Goal: Obtain resource: Obtain resource

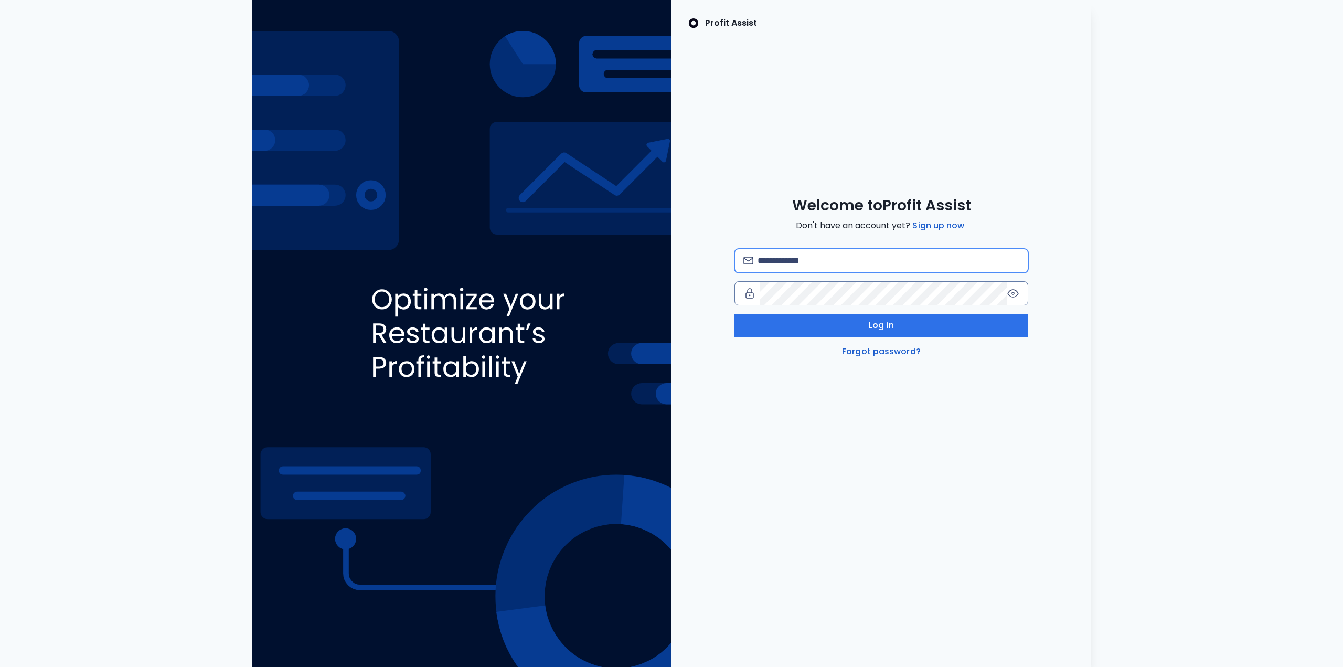
click at [816, 262] on input "email" at bounding box center [888, 260] width 262 height 23
type input "**********"
click at [850, 321] on button "Log in" at bounding box center [881, 325] width 294 height 23
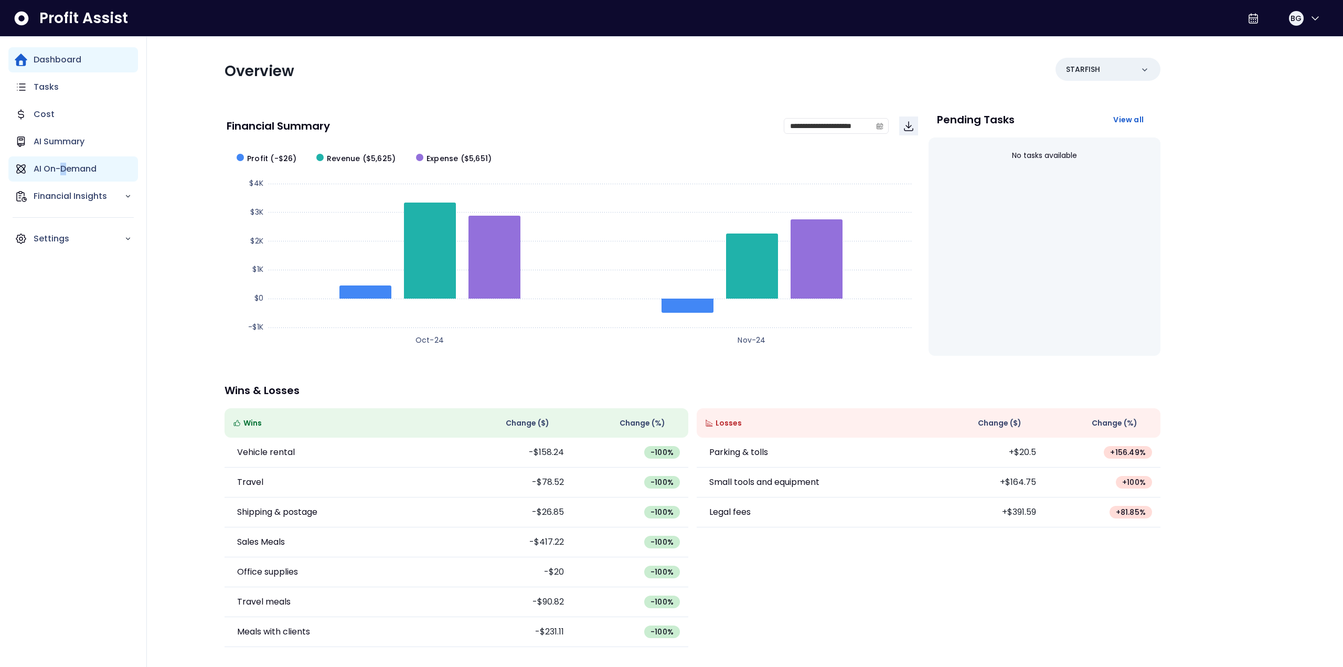
click at [63, 168] on p "AI On-Demand" at bounding box center [65, 169] width 63 height 13
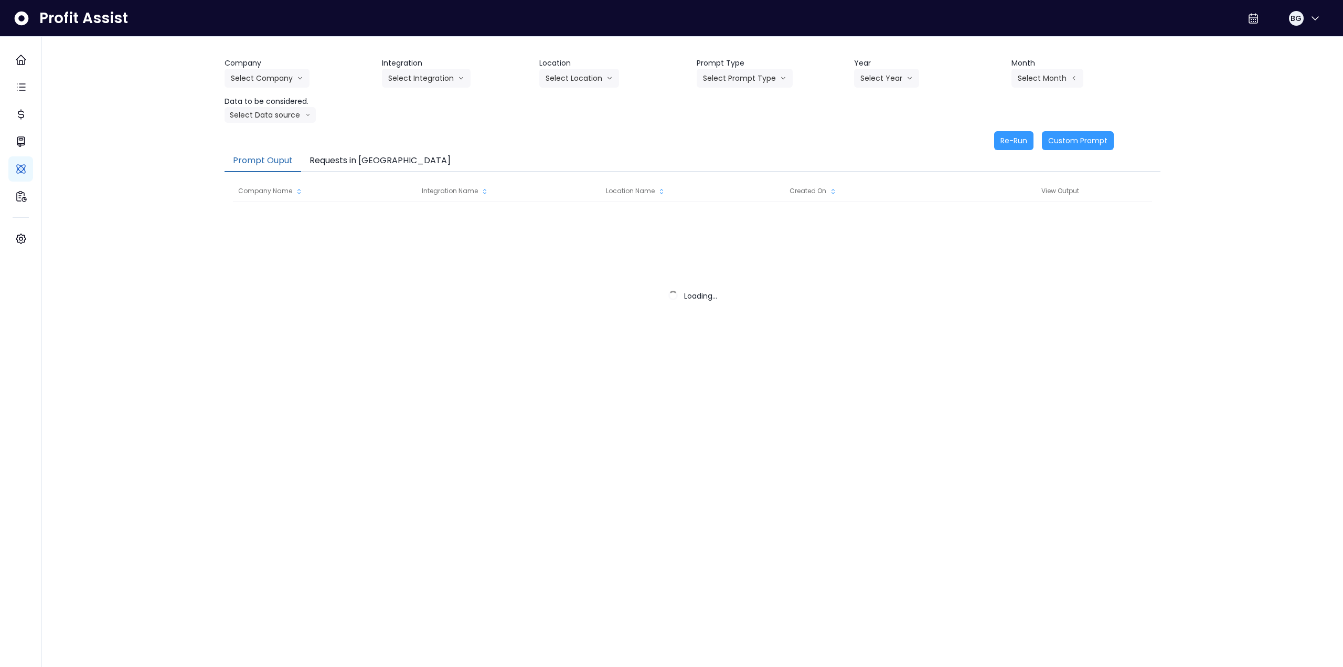
click at [367, 160] on button "Requests in Queue" at bounding box center [380, 161] width 158 height 22
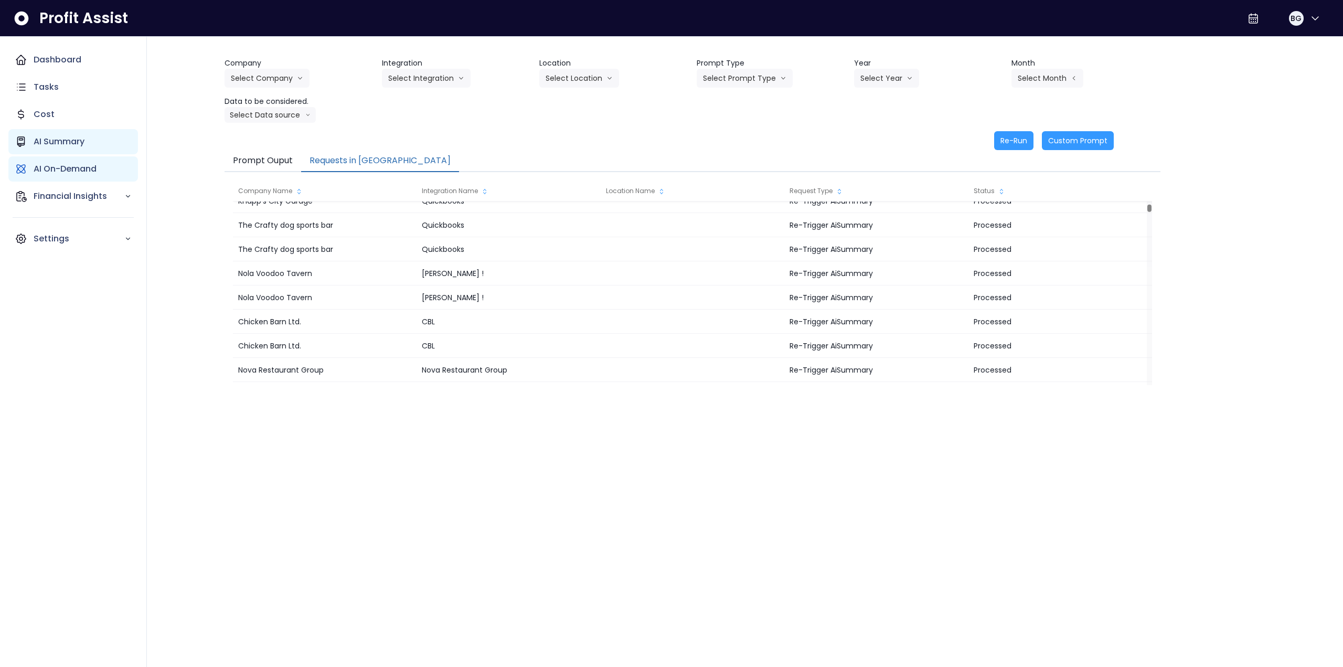
click at [83, 142] on p "AI Summary" at bounding box center [59, 141] width 51 height 13
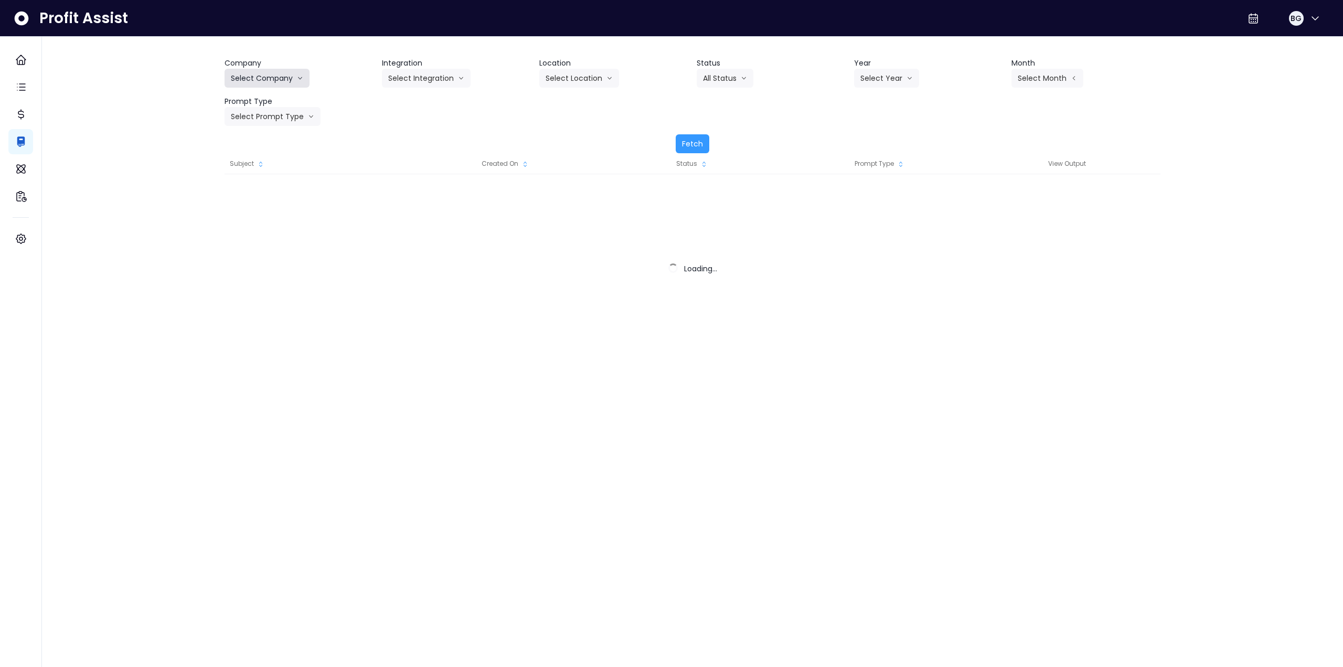
click at [284, 81] on button "Select Company" at bounding box center [266, 78] width 85 height 19
click at [257, 78] on button "Select Company" at bounding box center [266, 78] width 85 height 19
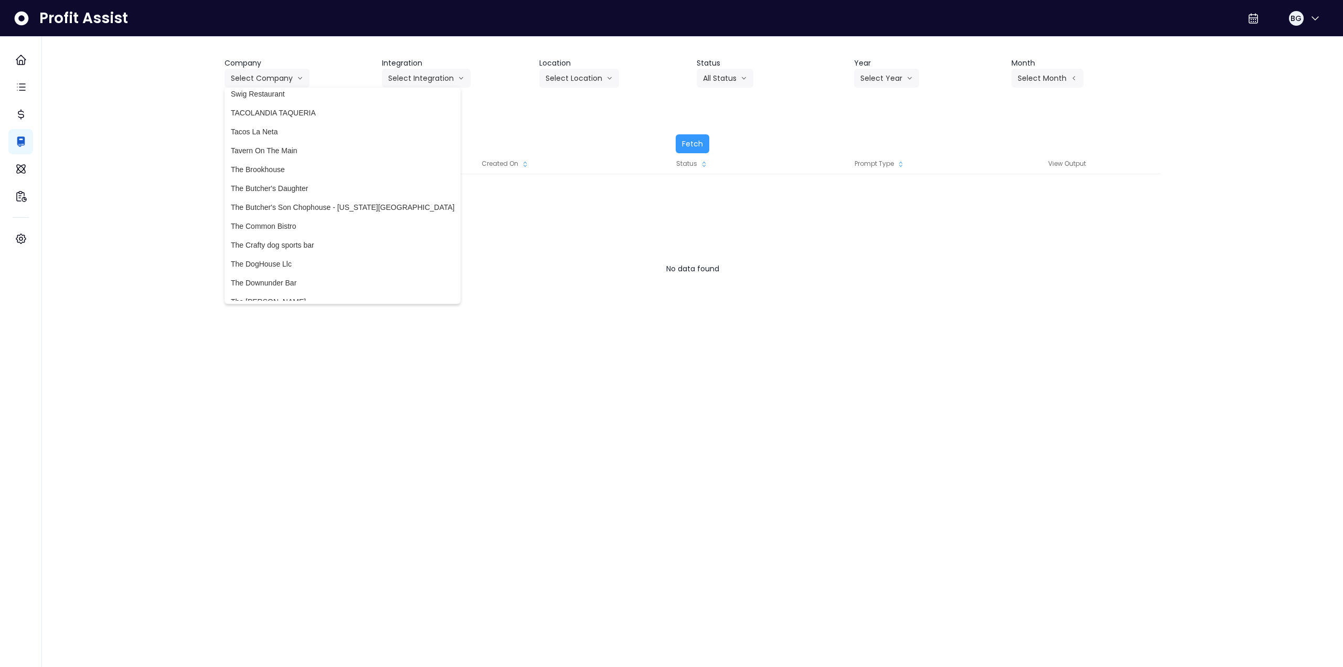
scroll to position [2570, 0]
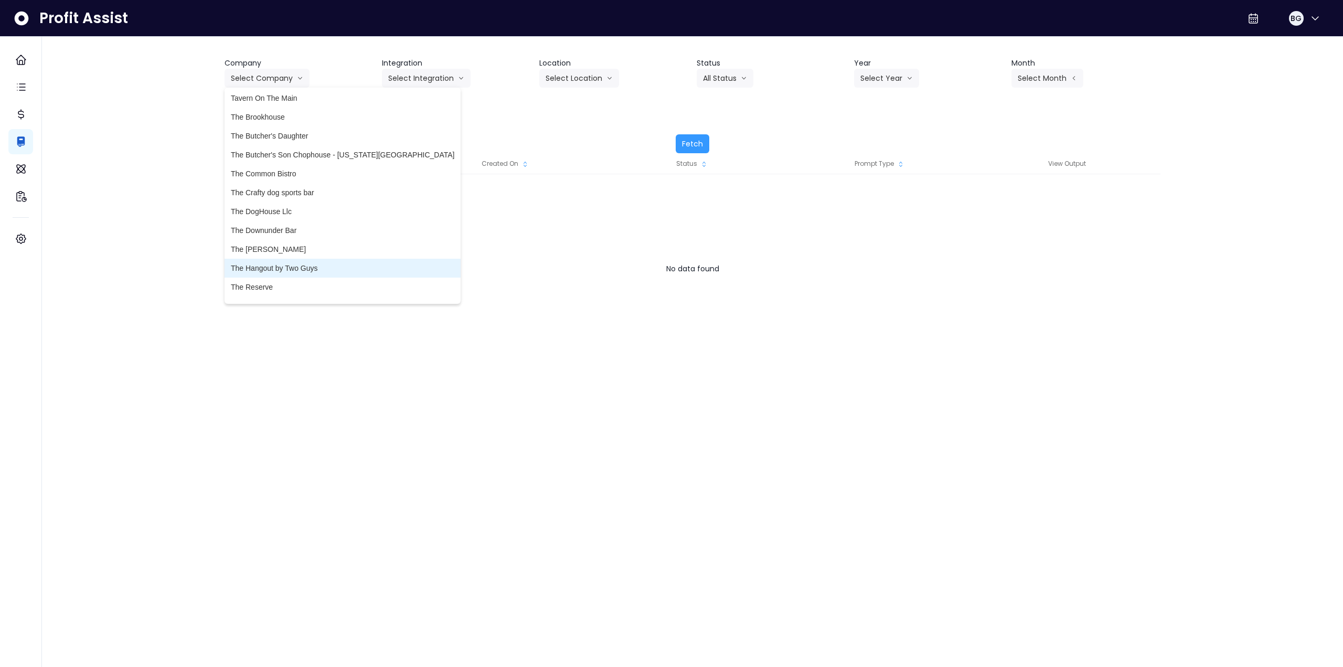
click at [302, 274] on li "The Hangout by Two Guys" at bounding box center [342, 268] width 236 height 19
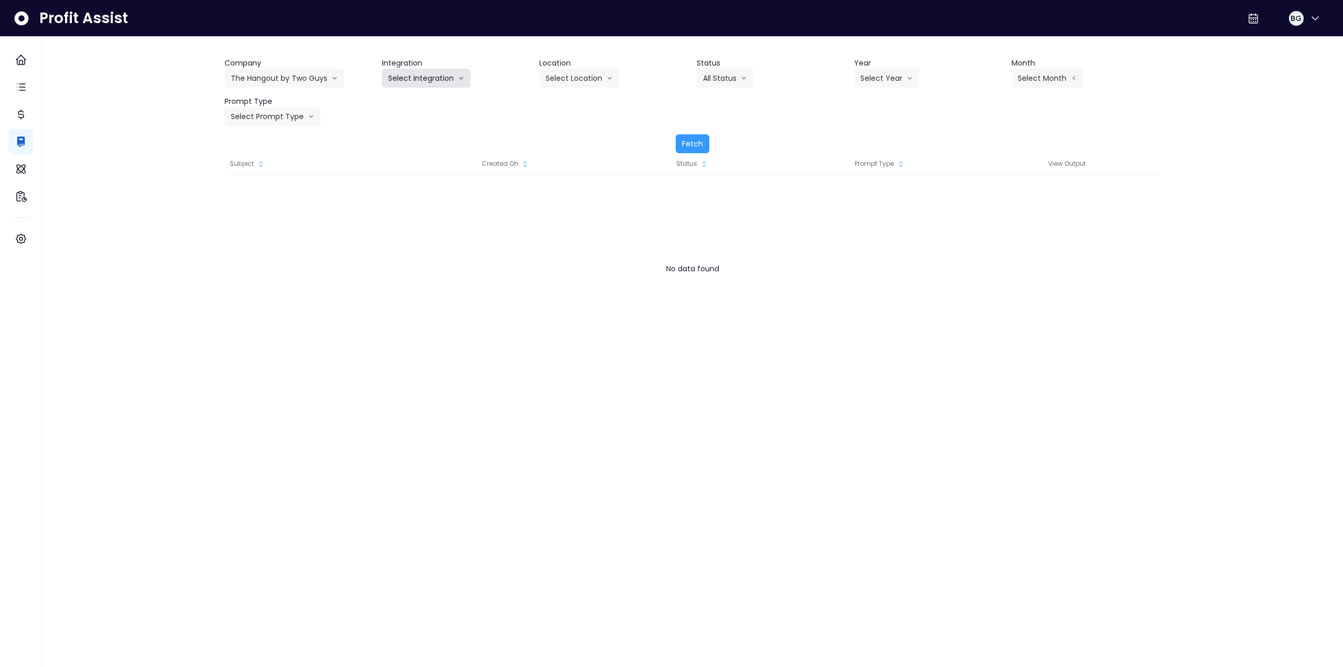
click at [445, 72] on button "Select Integration" at bounding box center [426, 78] width 89 height 19
click at [409, 97] on span "Restaurant" at bounding box center [406, 100] width 36 height 10
click at [594, 87] on button "Select Location" at bounding box center [579, 78] width 80 height 19
click at [584, 101] on span "All Locations" at bounding box center [565, 100] width 41 height 10
click at [893, 72] on button "Select Year" at bounding box center [886, 78] width 65 height 19
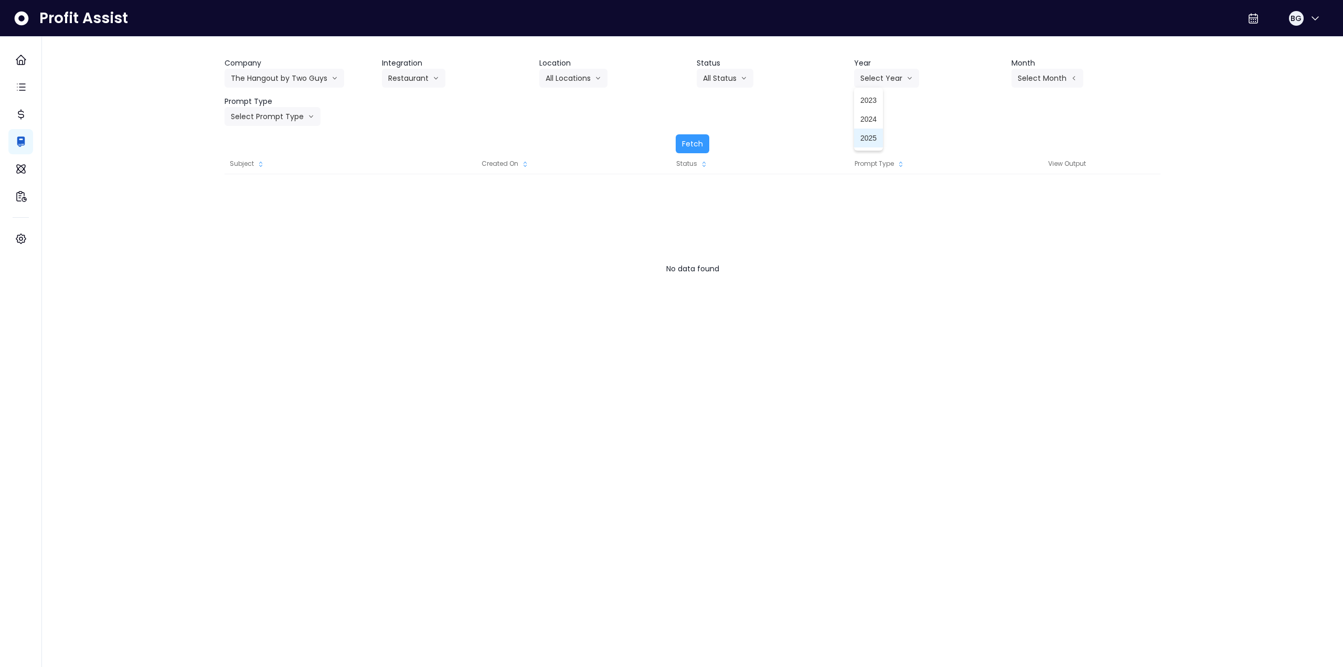
click at [866, 144] on li "2025" at bounding box center [868, 137] width 29 height 19
click at [1072, 84] on button "Select Month" at bounding box center [1047, 78] width 72 height 19
click at [997, 231] on li "Sept" at bounding box center [994, 232] width 33 height 19
click at [270, 115] on button "Select Prompt Type" at bounding box center [272, 116] width 96 height 19
click at [266, 221] on li "Monthly Summary" at bounding box center [260, 214] width 72 height 19
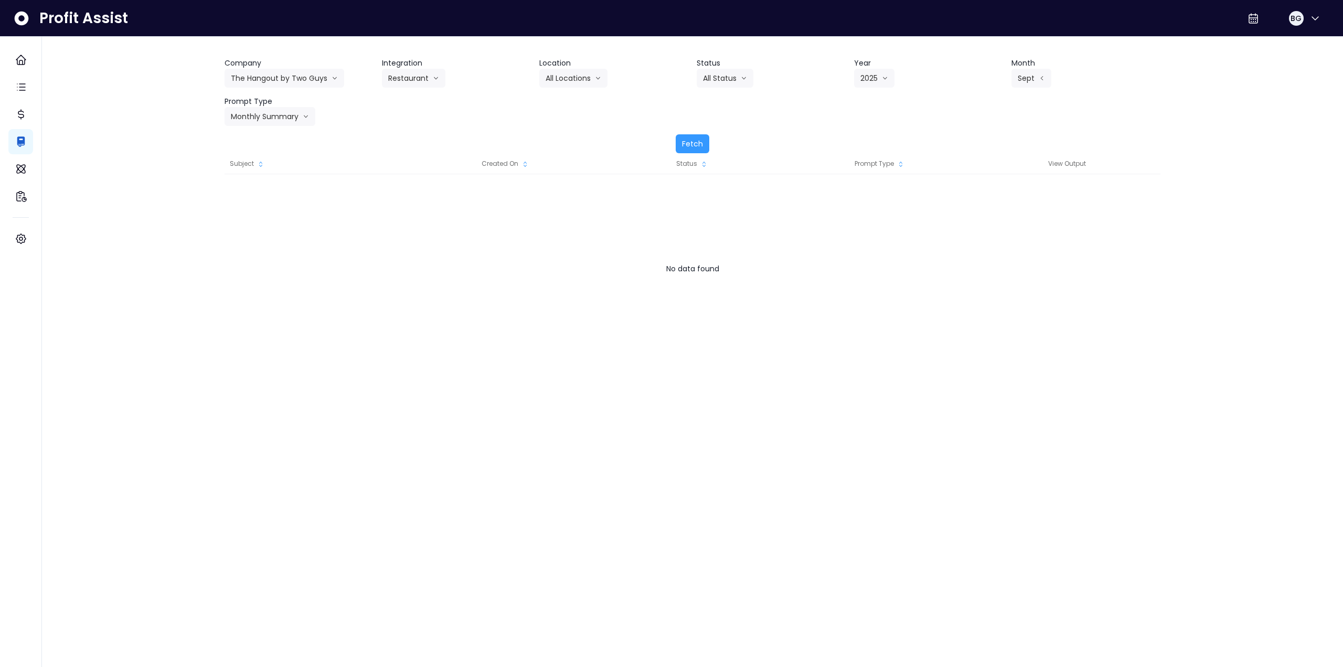
click at [684, 133] on div "Company The Hangout by Two Guys 86 Costs Asti Bagel Cafe Balance Grille Bald Gi…" at bounding box center [692, 105] width 936 height 95
click at [691, 144] on button "Fetch" at bounding box center [692, 143] width 34 height 19
click at [1014, 77] on button "Sept" at bounding box center [1031, 78] width 40 height 19
click at [988, 193] on span "July" at bounding box center [994, 194] width 20 height 10
click at [689, 145] on button "Fetch" at bounding box center [692, 143] width 34 height 19
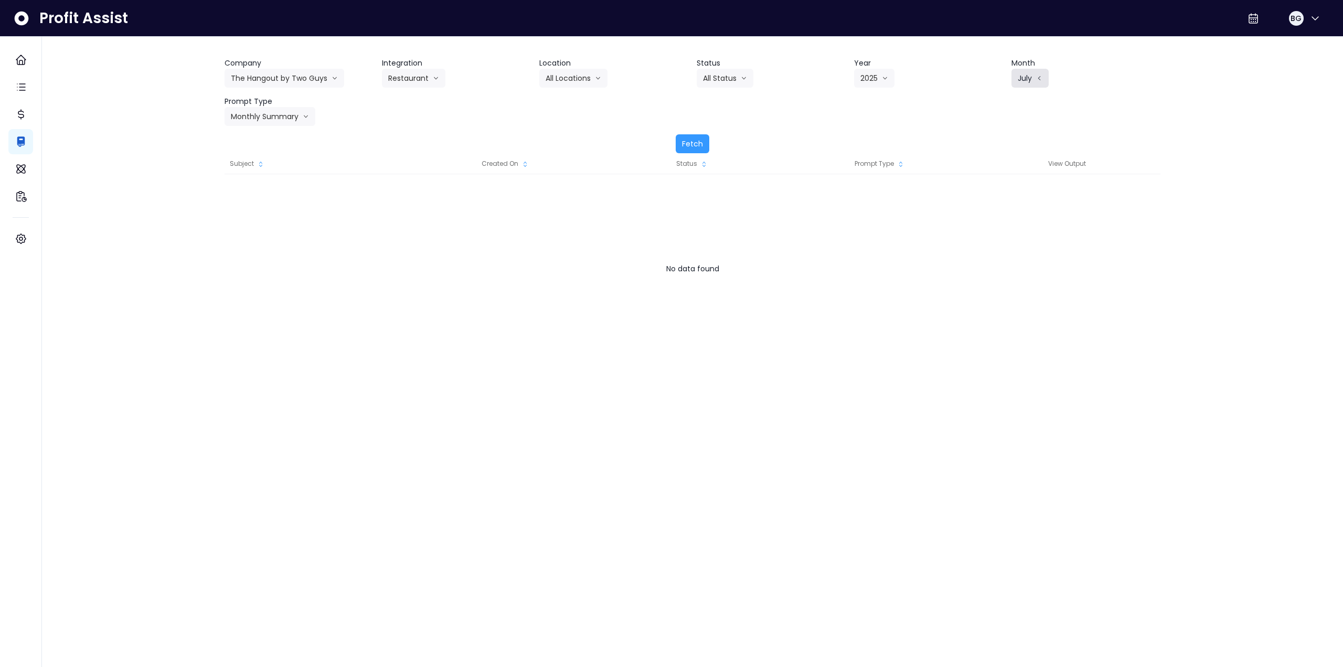
click at [1033, 79] on button "July" at bounding box center [1029, 78] width 37 height 19
click at [986, 212] on span "Aug" at bounding box center [994, 213] width 20 height 10
click at [690, 138] on button "Fetch" at bounding box center [692, 143] width 34 height 19
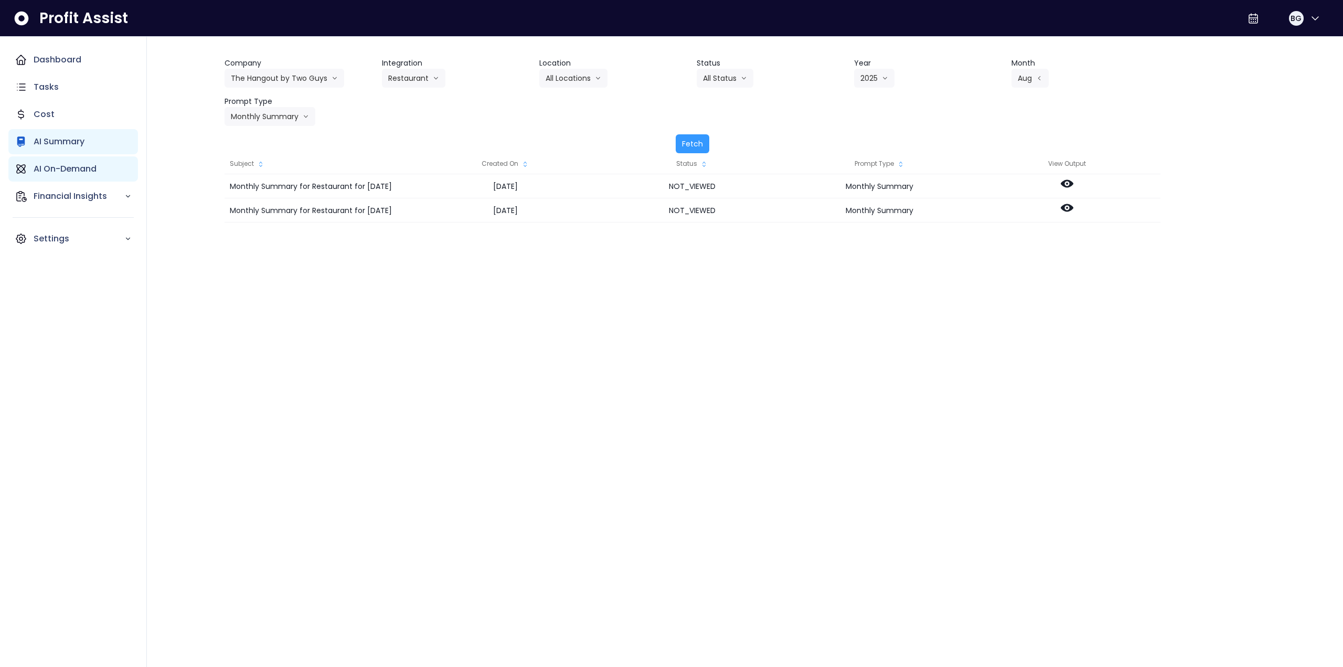
click at [68, 164] on p "AI On-Demand" at bounding box center [65, 169] width 63 height 13
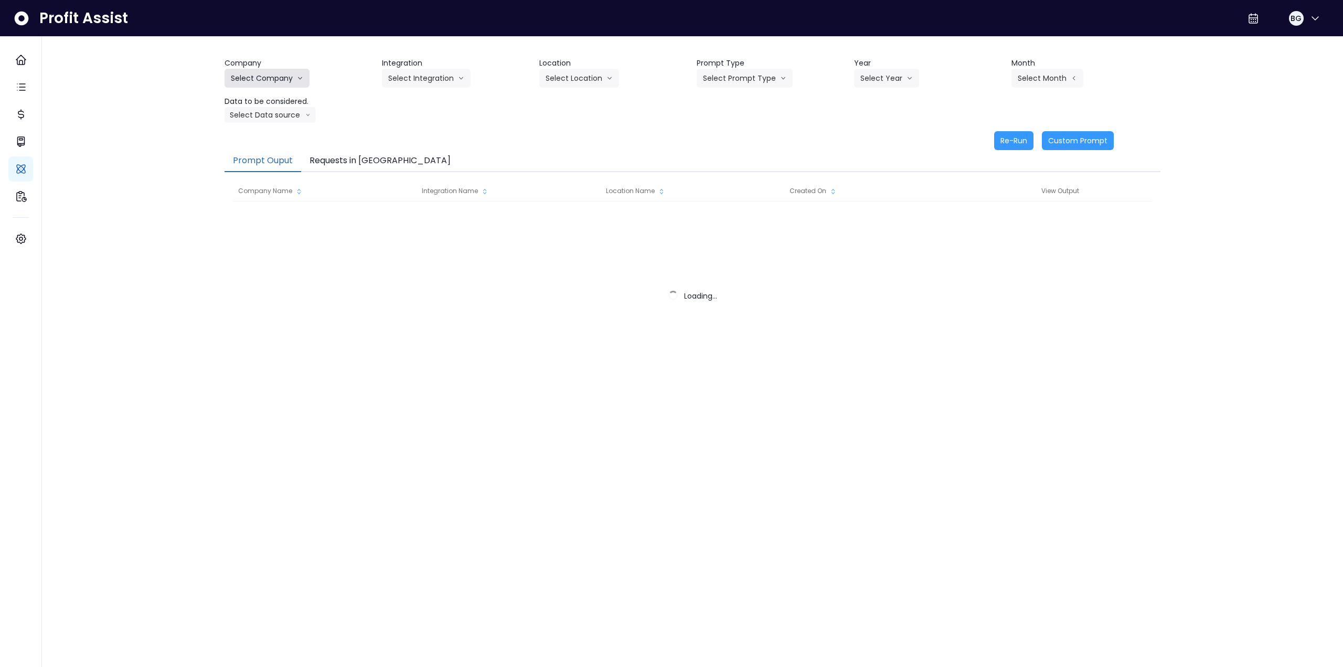
click at [281, 72] on button "Select Company" at bounding box center [266, 78] width 85 height 19
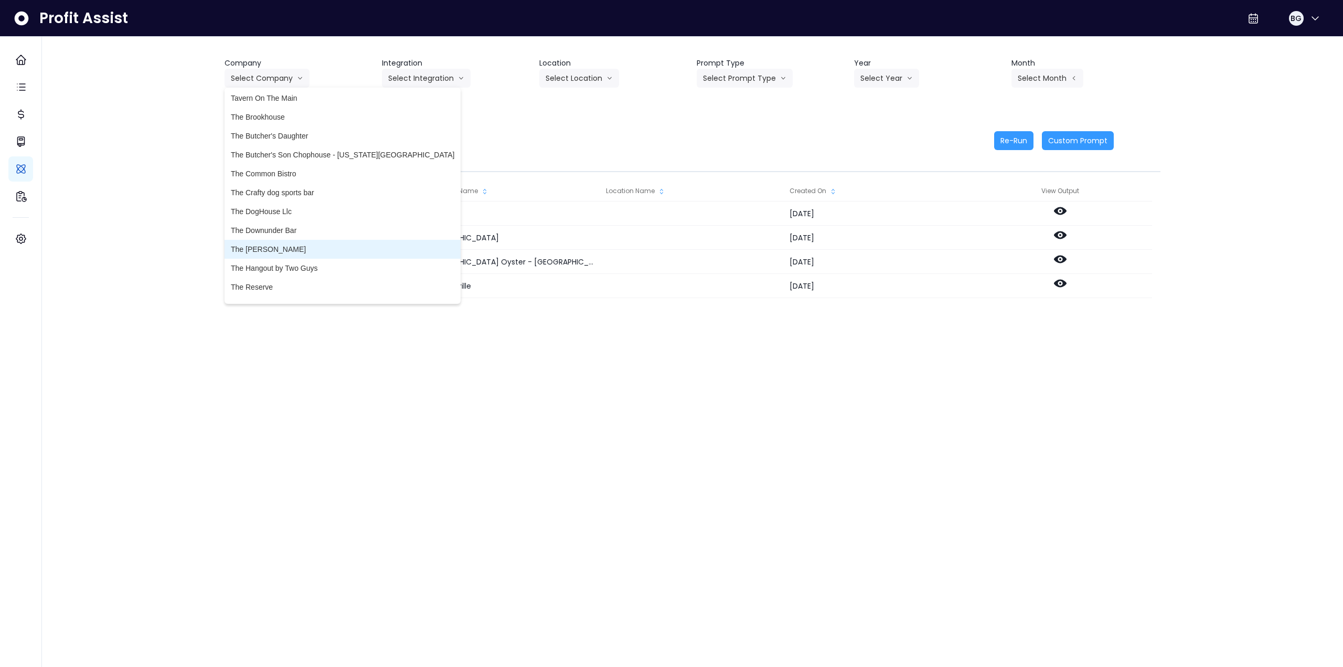
scroll to position [2622, 0]
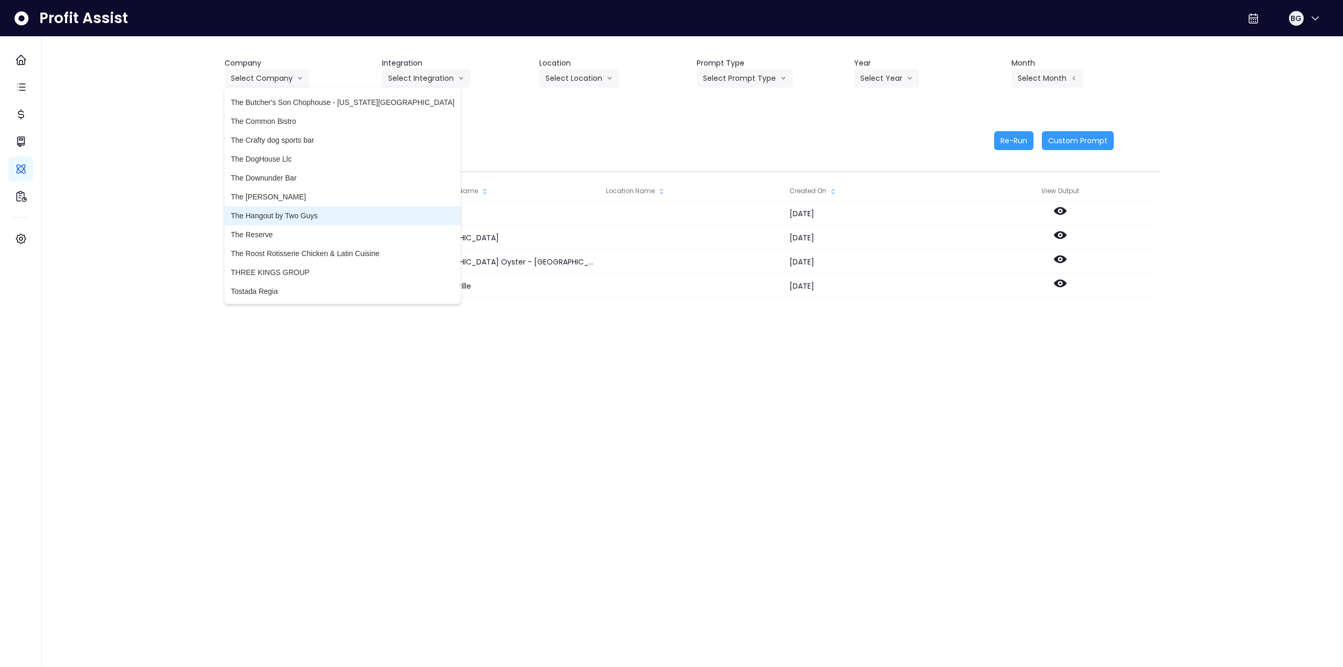
click at [293, 217] on span "The Hangout by Two Guys" at bounding box center [342, 215] width 223 height 10
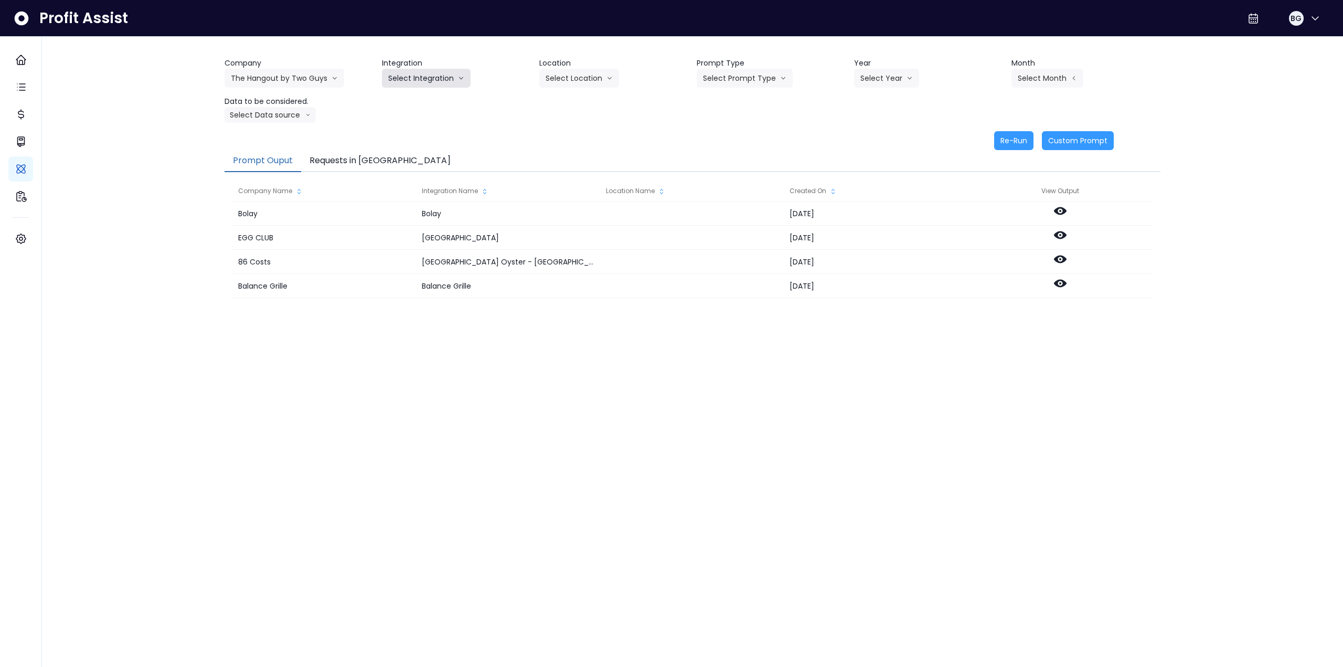
click at [422, 71] on button "Select Integration" at bounding box center [426, 78] width 89 height 19
click at [410, 102] on span "Restaurant" at bounding box center [406, 100] width 36 height 10
click at [764, 79] on button "Select Prompt Type" at bounding box center [744, 78] width 96 height 19
click at [732, 158] on span "Monthly Summary" at bounding box center [732, 157] width 59 height 10
click at [880, 78] on button "Select Year" at bounding box center [886, 78] width 65 height 19
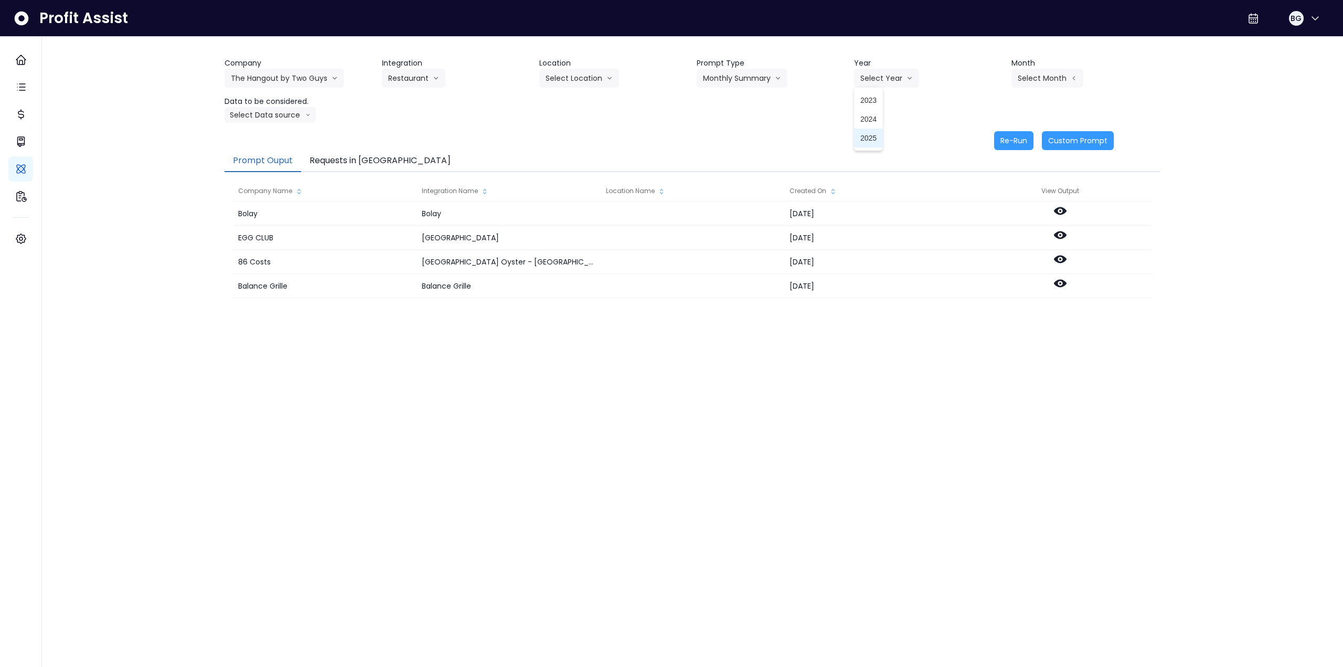
click at [870, 142] on span "2025" at bounding box center [868, 138] width 16 height 10
click at [1059, 68] on header "Month" at bounding box center [1085, 63] width 149 height 11
click at [1039, 70] on button "Select Month" at bounding box center [1047, 78] width 72 height 19
click at [987, 196] on span "July" at bounding box center [994, 194] width 20 height 10
click at [281, 111] on button "Select Data source" at bounding box center [269, 115] width 91 height 16
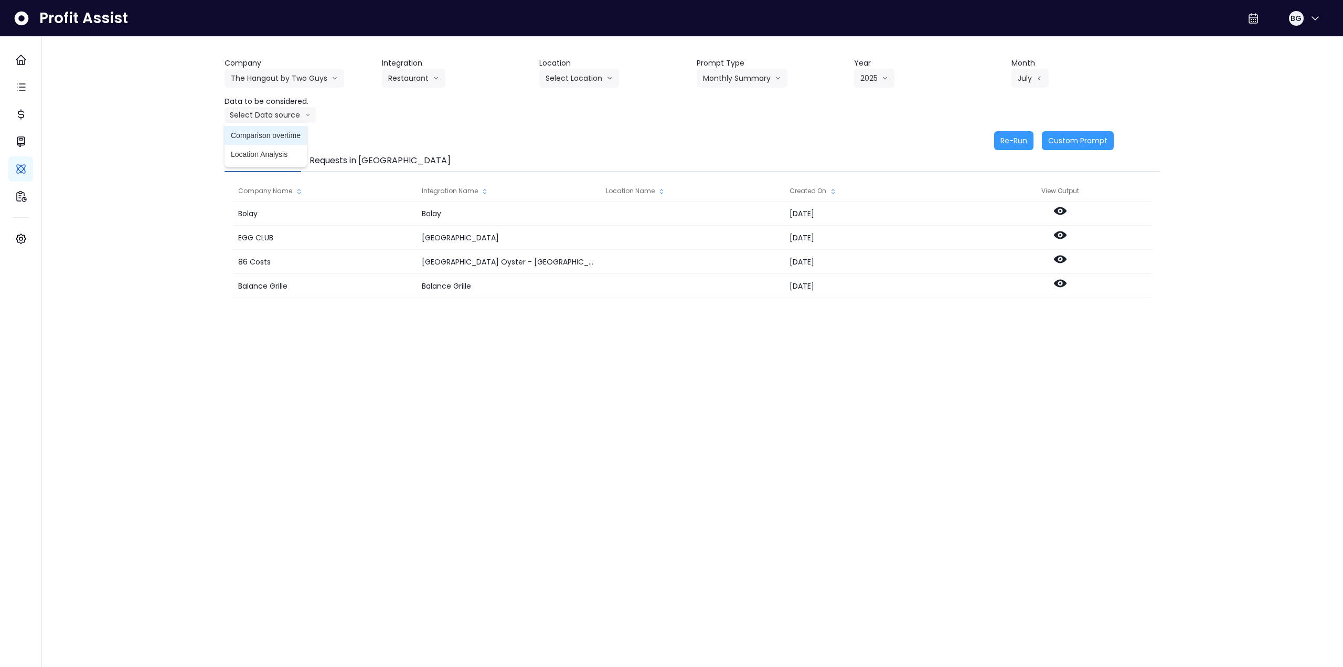
click at [276, 134] on span "Comparison overtime" at bounding box center [266, 135] width 70 height 10
click at [1016, 145] on button "Re-Run" at bounding box center [1013, 140] width 39 height 19
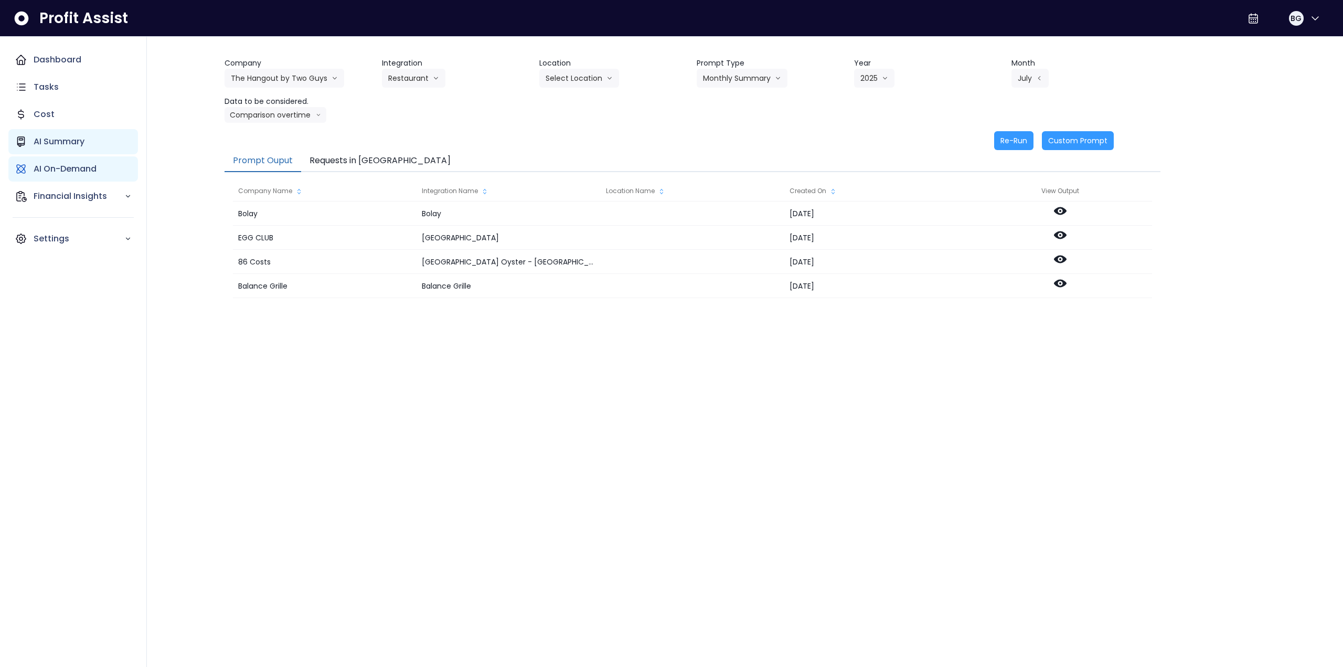
click at [71, 145] on p "AI Summary" at bounding box center [59, 141] width 51 height 13
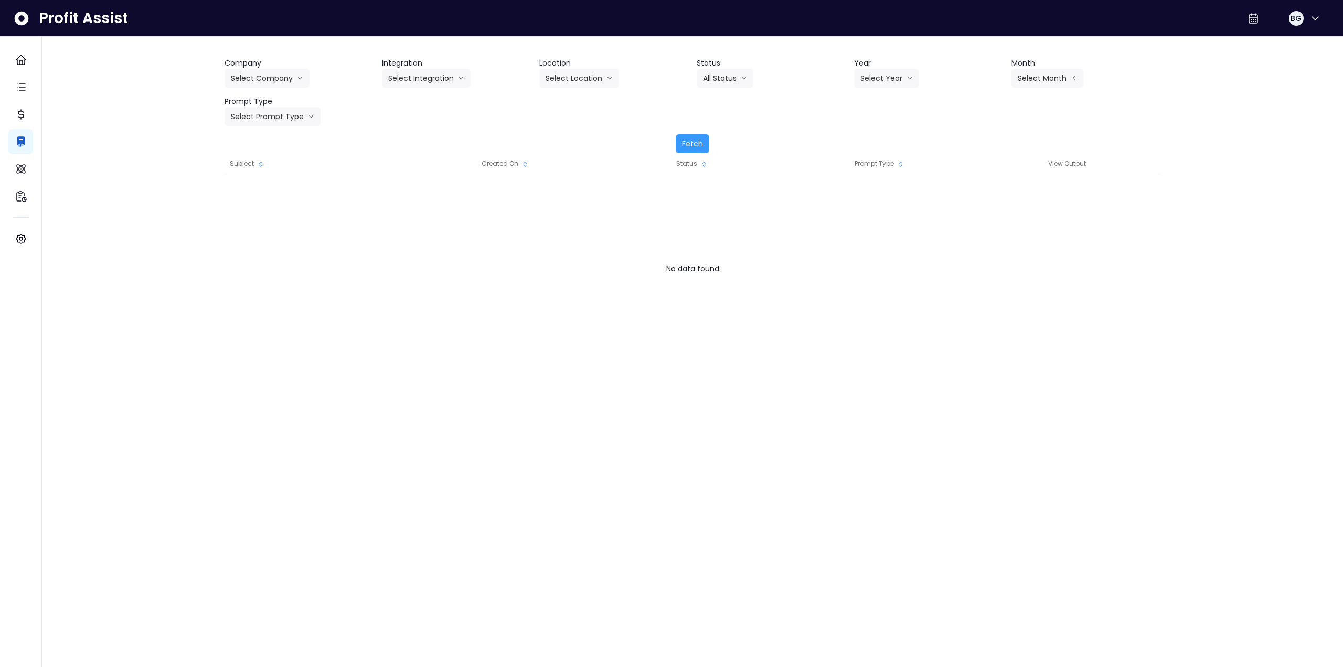
click at [278, 92] on div "Company Select Company 86 Costs Asti Bagel Cafe Balance Grille Bald Ginger Bar …" at bounding box center [692, 92] width 936 height 68
click at [275, 84] on button "Select Company" at bounding box center [266, 78] width 85 height 19
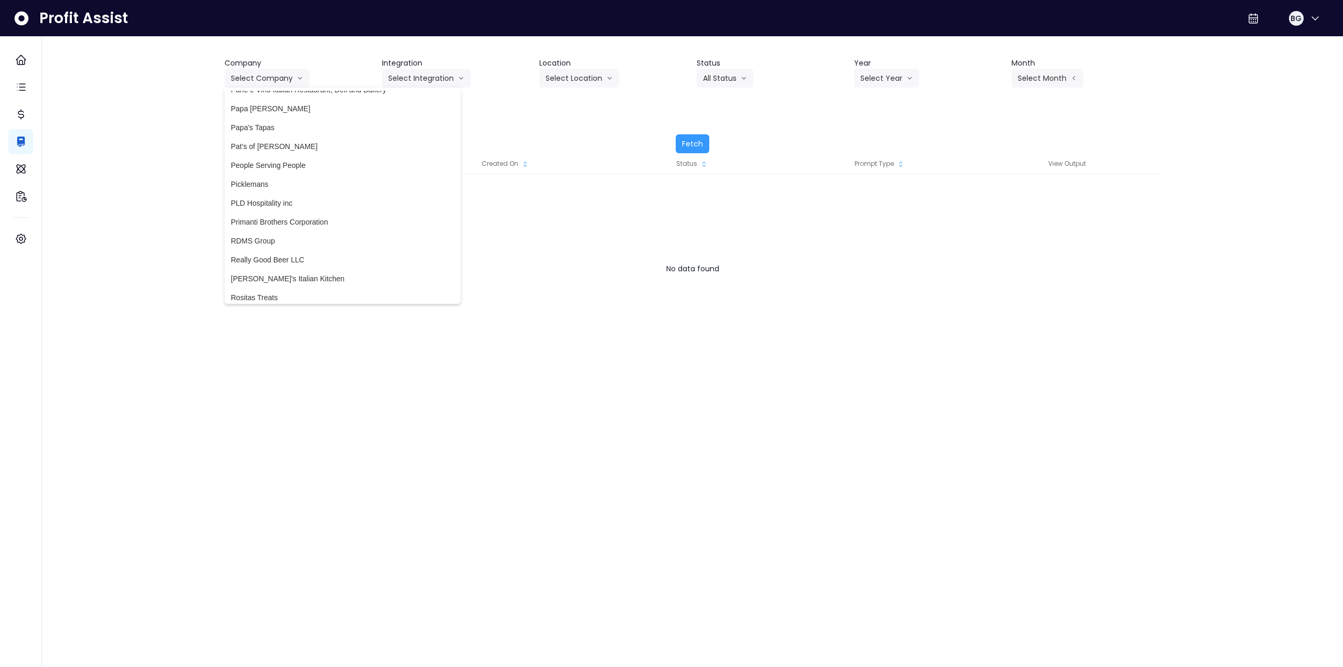
scroll to position [2045, 0]
click at [275, 227] on span "[PERSON_NAME]'s Italian Kitchen" at bounding box center [342, 226] width 223 height 10
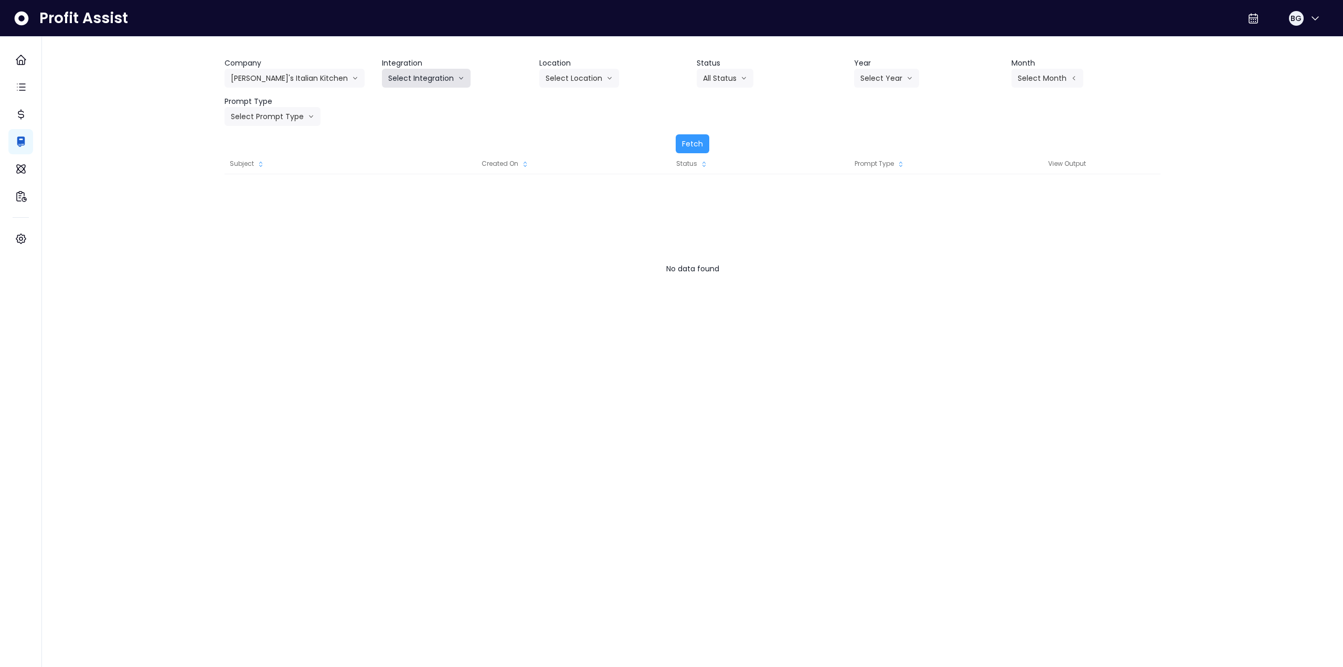
click at [405, 77] on button "Select Integration" at bounding box center [426, 78] width 89 height 19
click at [403, 99] on span "Quickbooks Online" at bounding box center [419, 100] width 62 height 10
click at [595, 70] on button "Select Location" at bounding box center [579, 78] width 80 height 19
click at [577, 101] on span "All Locations" at bounding box center [565, 100] width 41 height 10
click at [870, 76] on button "Select Year" at bounding box center [886, 78] width 65 height 19
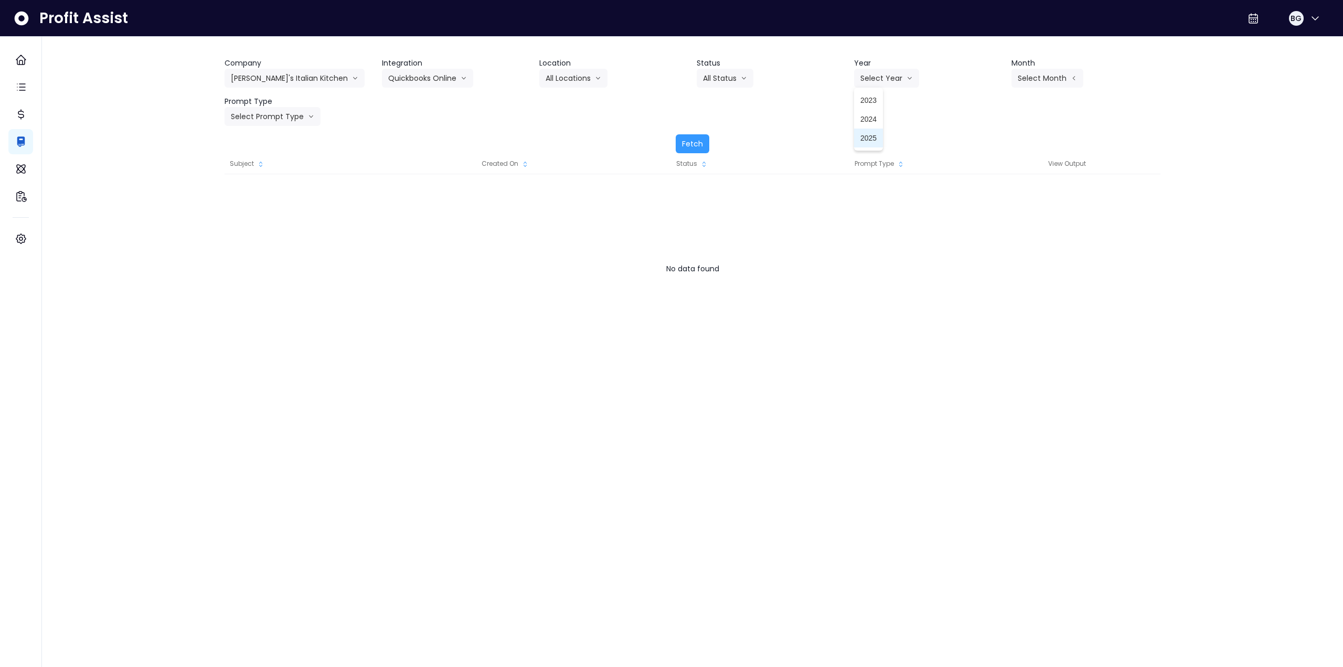
click at [875, 141] on span "2025" at bounding box center [868, 138] width 16 height 10
click at [1042, 81] on button "Select Month" at bounding box center [1047, 78] width 72 height 19
click at [995, 232] on span "Sept" at bounding box center [994, 232] width 20 height 10
click at [274, 113] on button "Select Prompt Type" at bounding box center [272, 116] width 96 height 19
click at [278, 213] on span "Monthly Summary" at bounding box center [260, 214] width 59 height 10
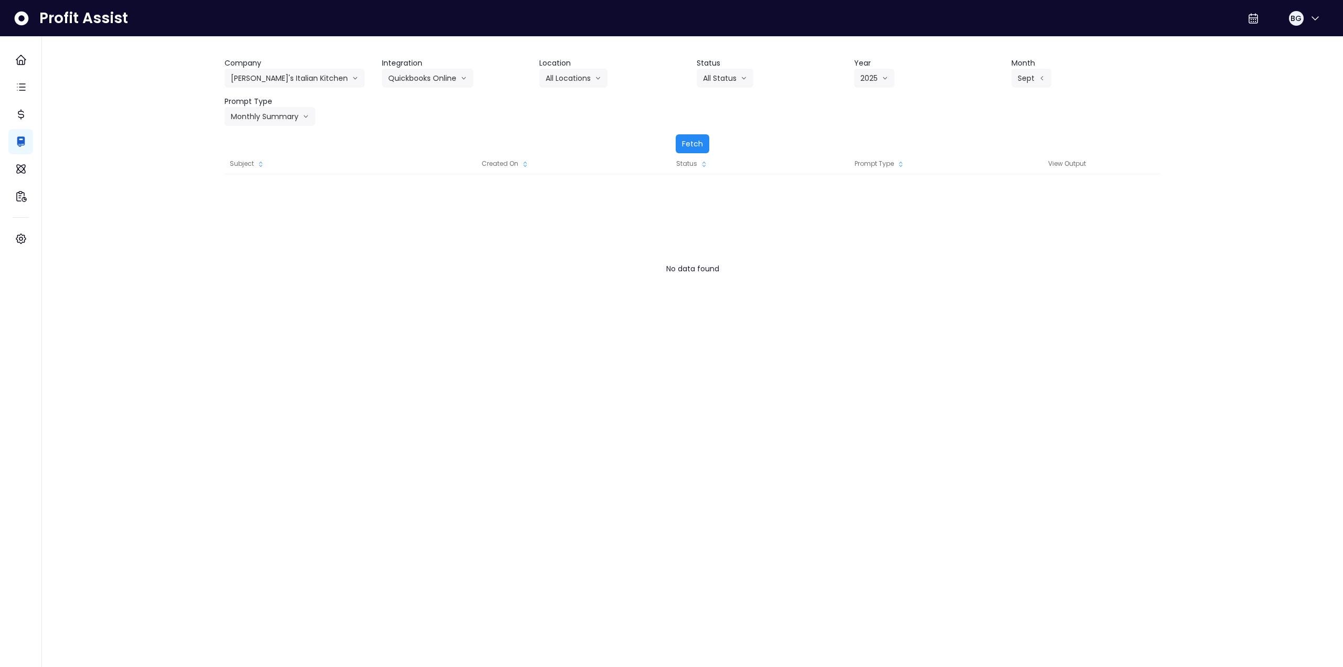
click at [696, 143] on button "Fetch" at bounding box center [692, 143] width 34 height 19
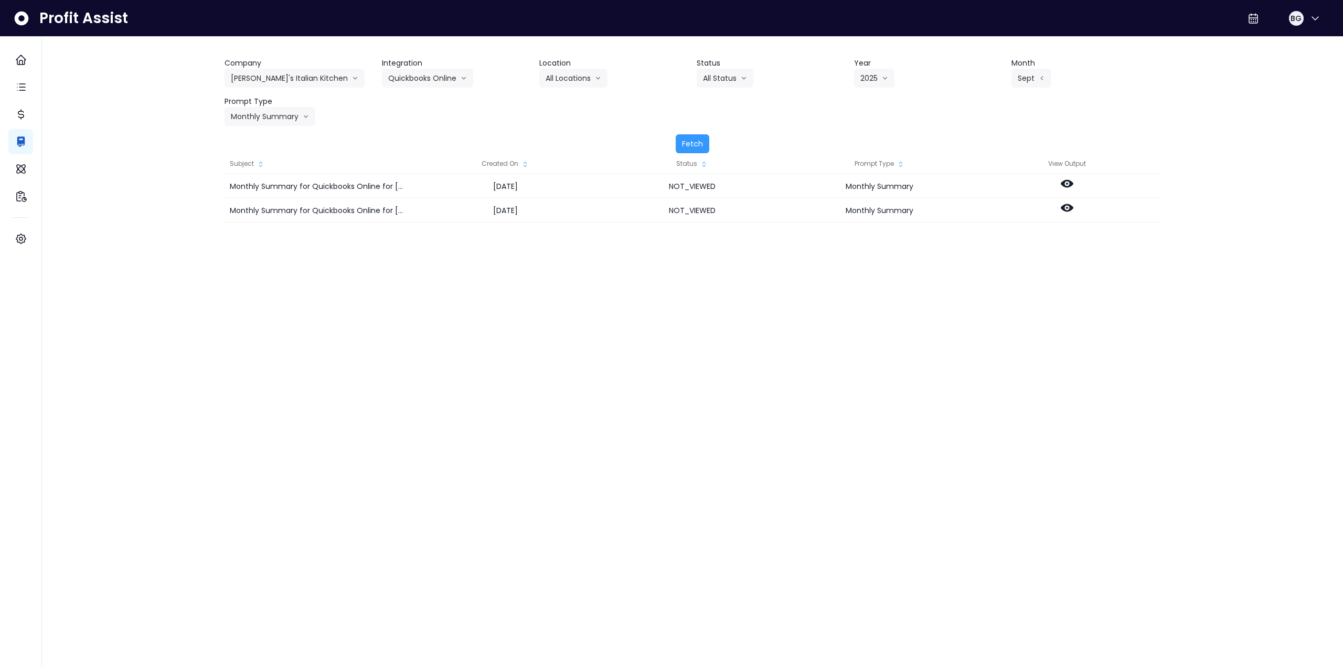
click at [1102, 276] on div "Monthly Summary for Quickbooks Online for September 2025 2025-10-09 NOT_VIEWED …" at bounding box center [692, 279] width 936 height 210
click at [1066, 185] on icon at bounding box center [1066, 183] width 13 height 13
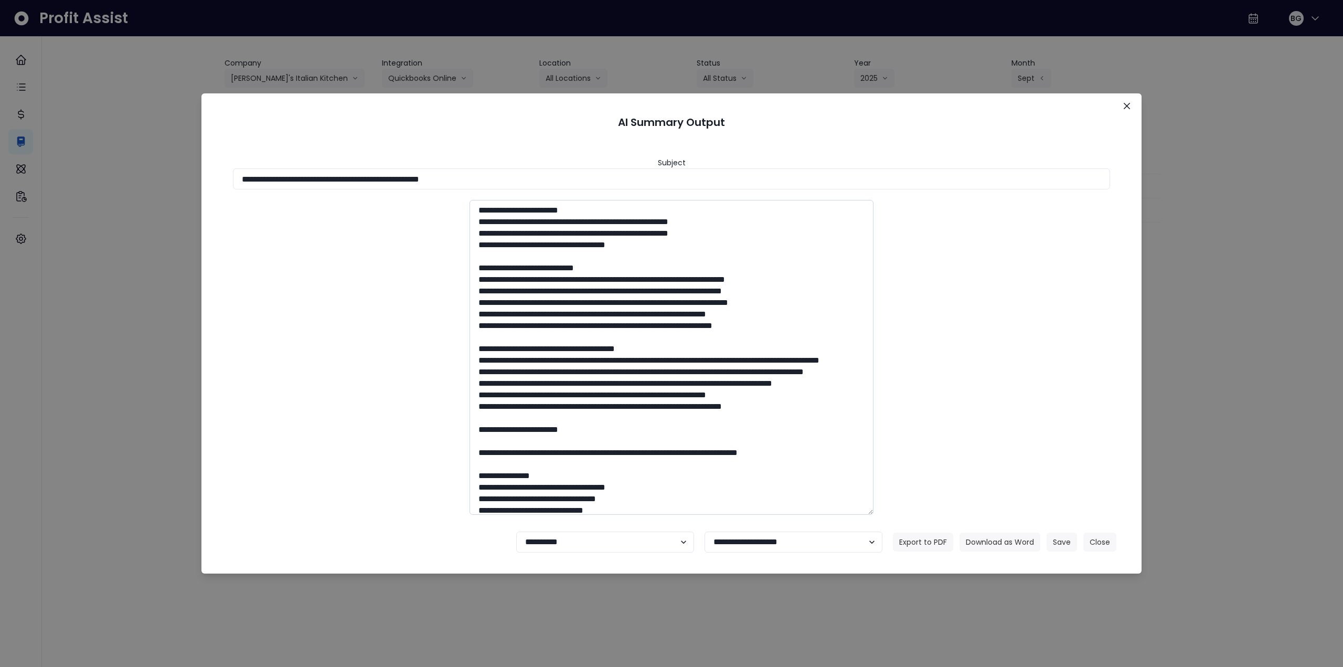
drag, startPoint x: 428, startPoint y: 180, endPoint x: 638, endPoint y: 222, distance: 214.3
click at [553, 182] on input "**********" at bounding box center [671, 178] width 877 height 21
click at [1009, 540] on button "Download as Word" at bounding box center [999, 541] width 81 height 19
click at [1124, 109] on button "Close" at bounding box center [1126, 106] width 17 height 17
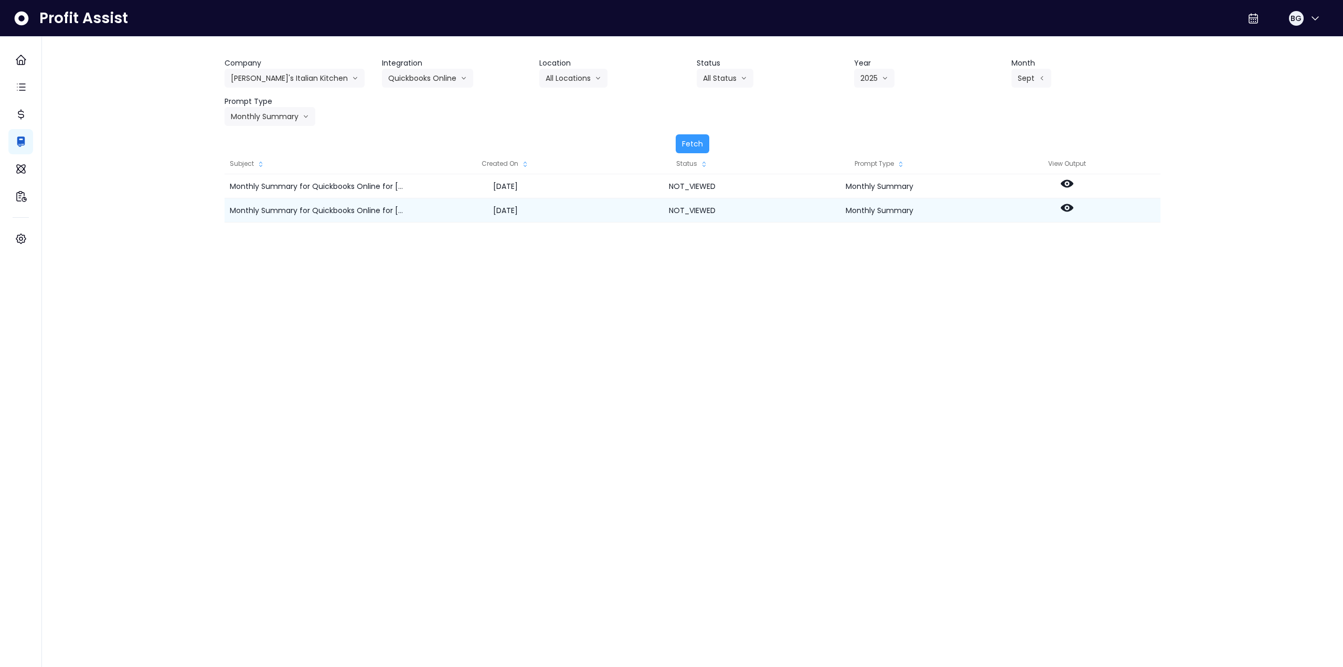
click at [1064, 207] on icon at bounding box center [1066, 208] width 13 height 8
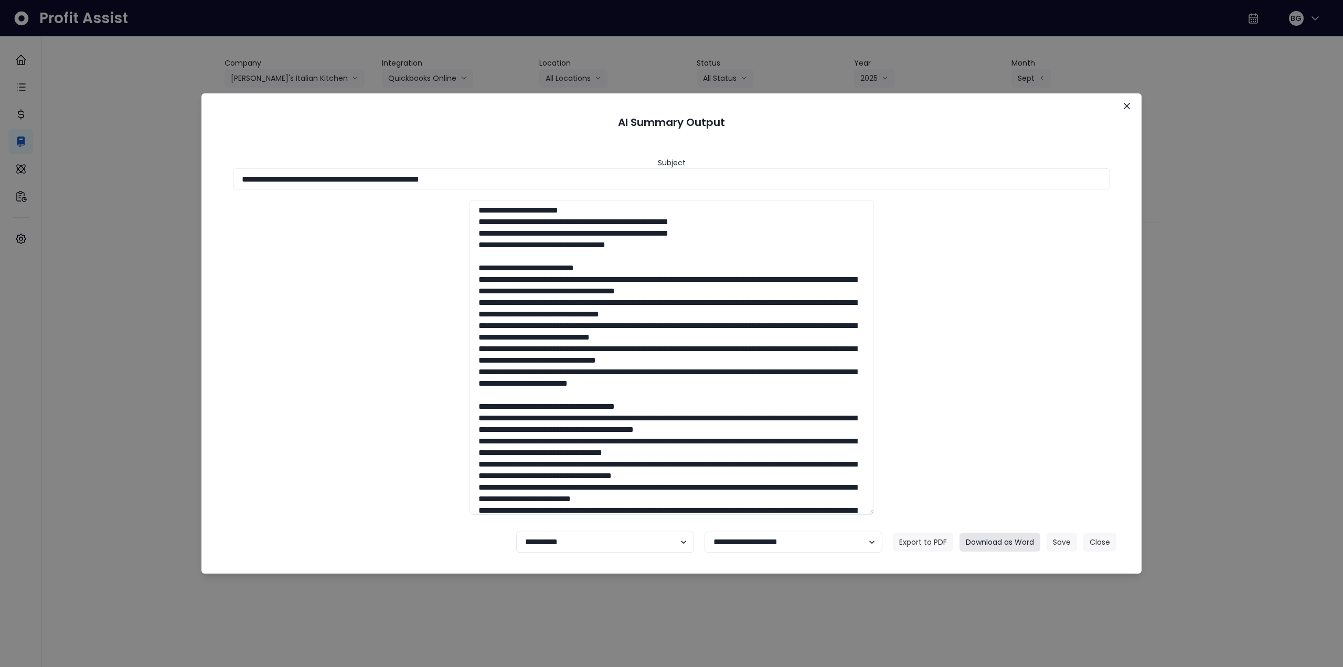
click at [1021, 542] on button "Download as Word" at bounding box center [999, 541] width 81 height 19
click at [1126, 105] on icon "Close" at bounding box center [1126, 106] width 6 height 6
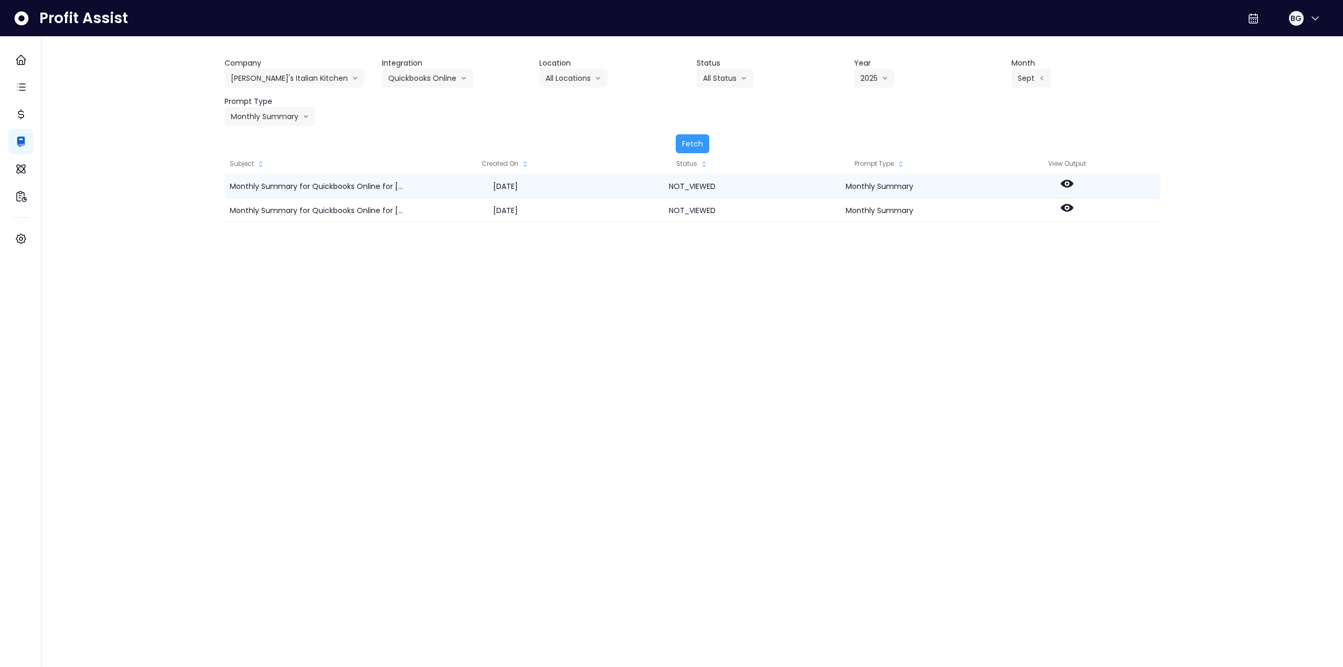
click at [1064, 188] on icon at bounding box center [1066, 183] width 13 height 13
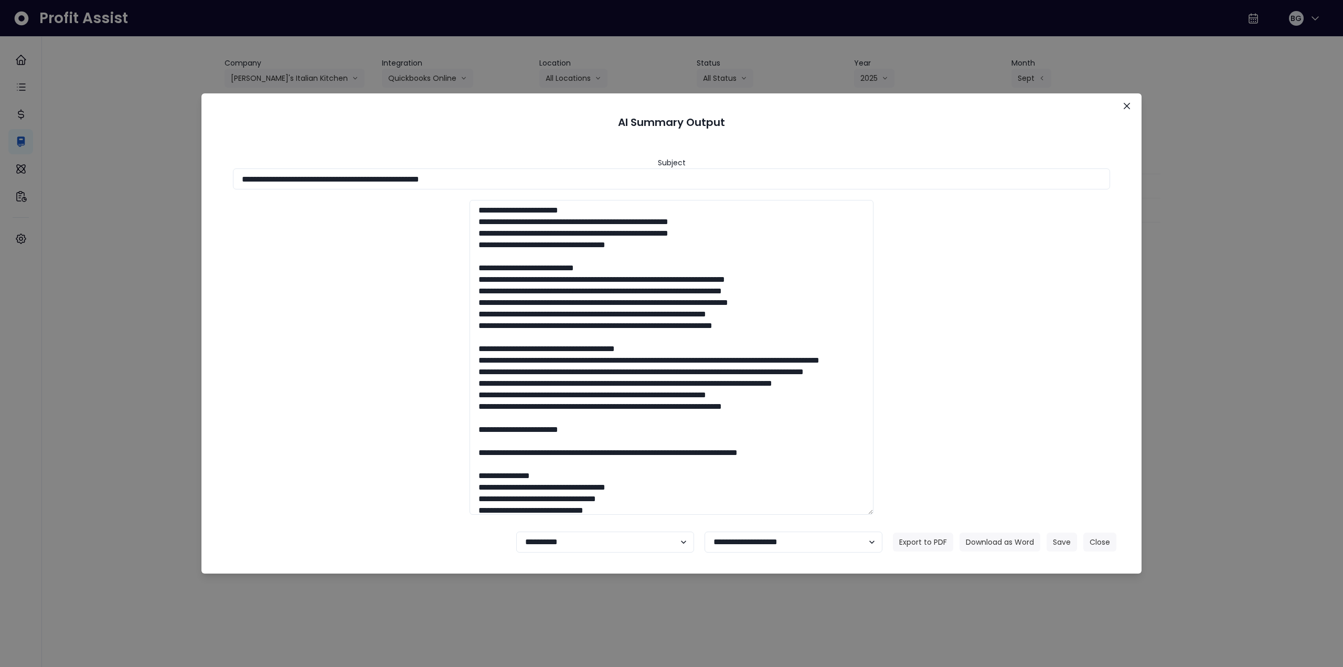
click at [604, 552] on footer "**********" at bounding box center [671, 542] width 915 height 38
drag, startPoint x: 595, startPoint y: 544, endPoint x: 591, endPoint y: 552, distance: 8.9
click at [595, 544] on select "**********" at bounding box center [605, 541] width 178 height 21
select select "********"
click at [516, 531] on select "**********" at bounding box center [605, 541] width 178 height 21
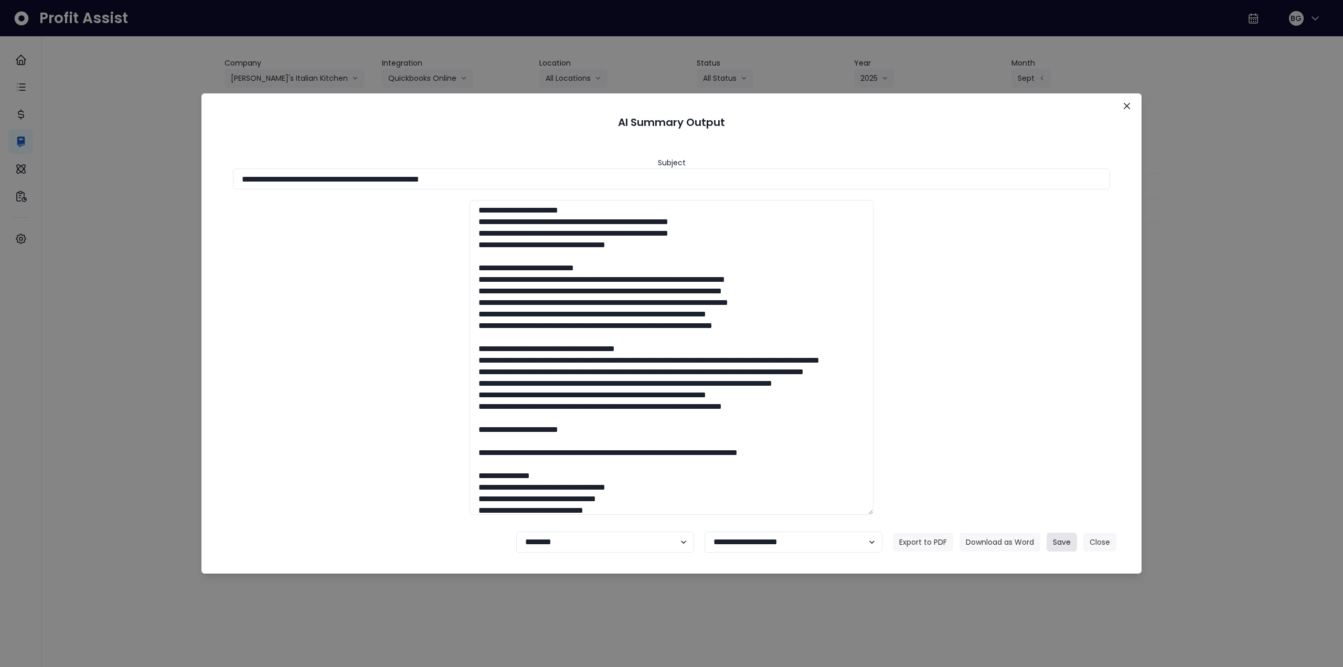
click at [1058, 540] on button "Save" at bounding box center [1061, 541] width 30 height 19
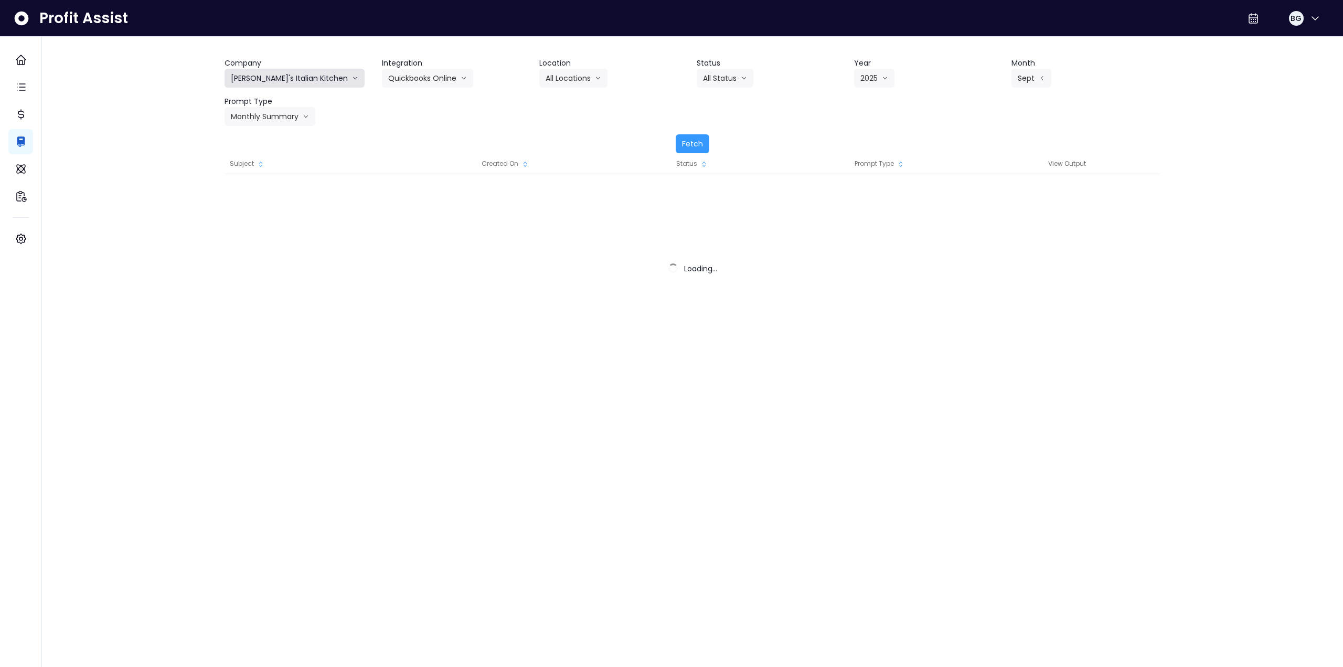
click at [277, 78] on button "[PERSON_NAME]'s Italian Kitchen" at bounding box center [294, 78] width 140 height 19
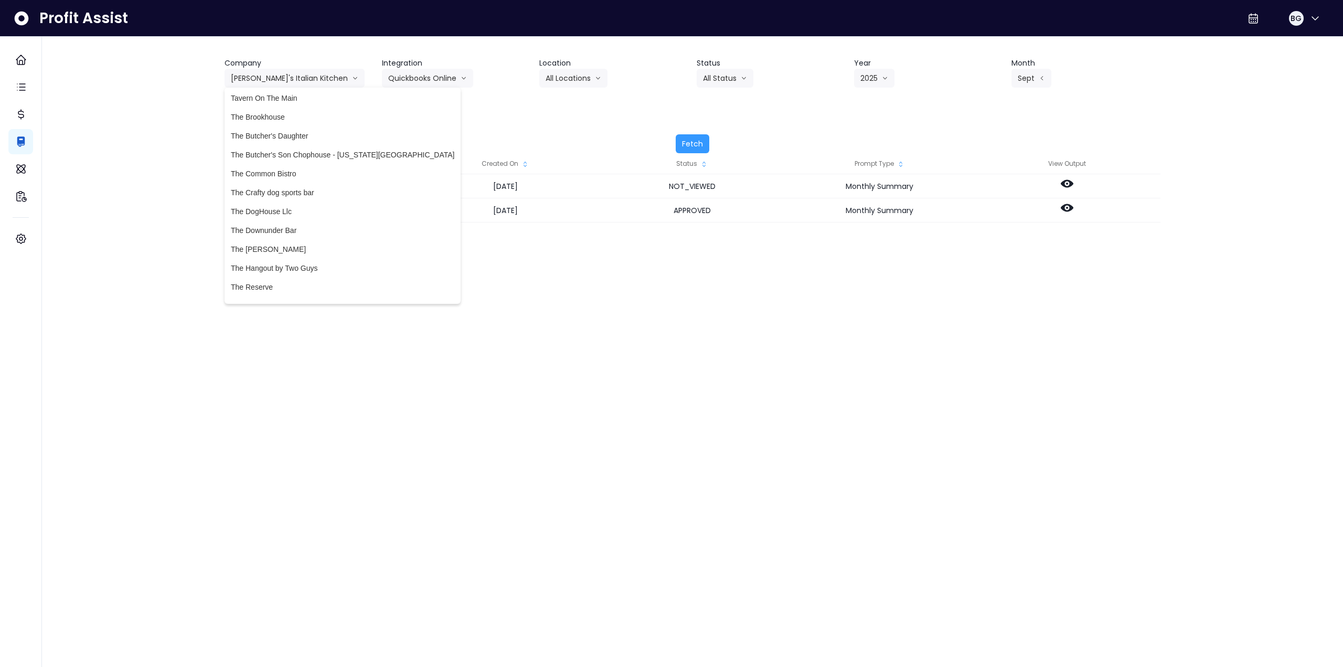
scroll to position [2675, 0]
click at [314, 164] on span "The Hangout by Two Guys" at bounding box center [342, 163] width 223 height 10
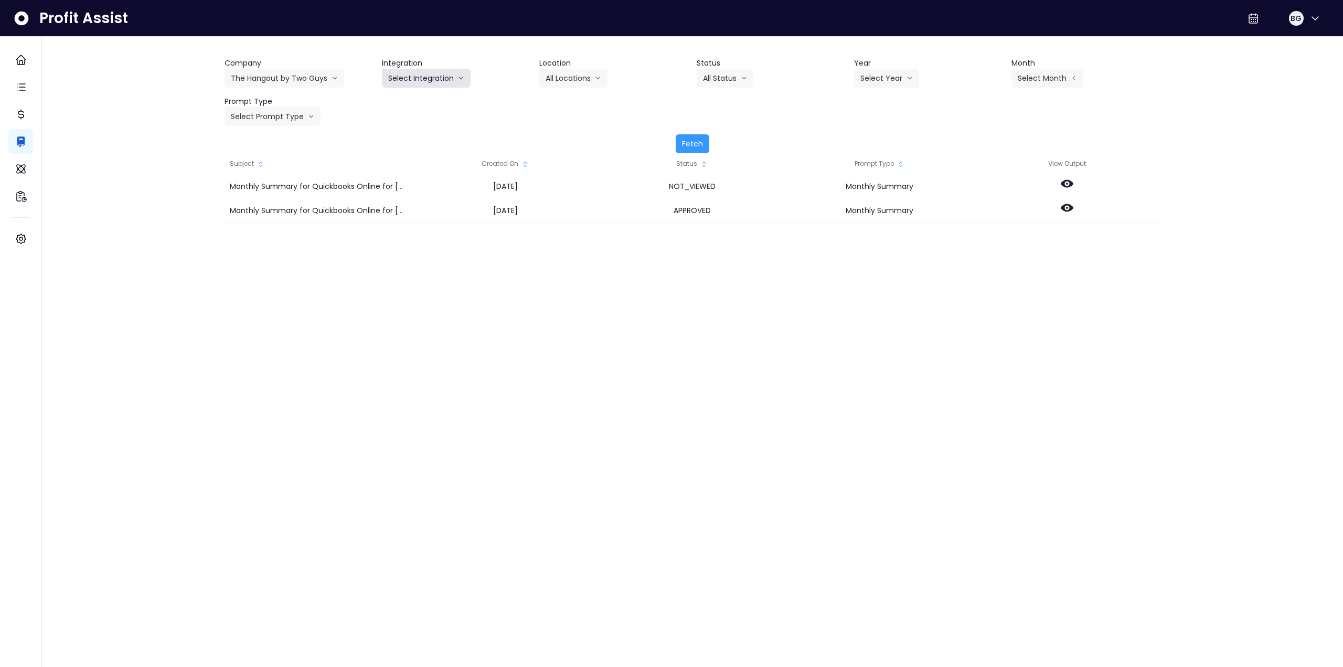
click at [430, 77] on button "Select Integration" at bounding box center [426, 78] width 89 height 19
click at [407, 97] on span "Restaurant" at bounding box center [406, 100] width 36 height 10
click at [875, 77] on button "Select Year" at bounding box center [886, 78] width 65 height 19
click at [870, 141] on span "2025" at bounding box center [868, 138] width 16 height 10
click at [1069, 88] on div "Company The Hangout by Two Guys 86 Costs Asti Bagel Cafe Balance Grille Bald Gi…" at bounding box center [692, 92] width 936 height 68
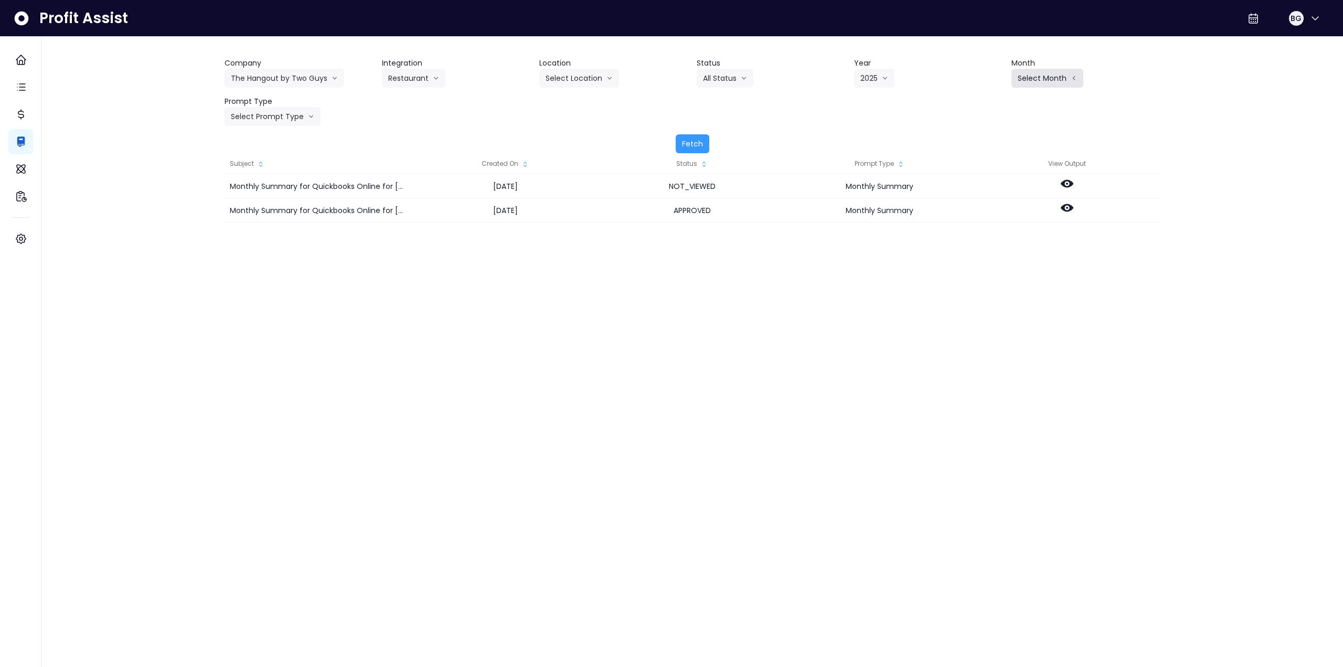
click at [1058, 80] on button "Select Month" at bounding box center [1047, 78] width 72 height 19
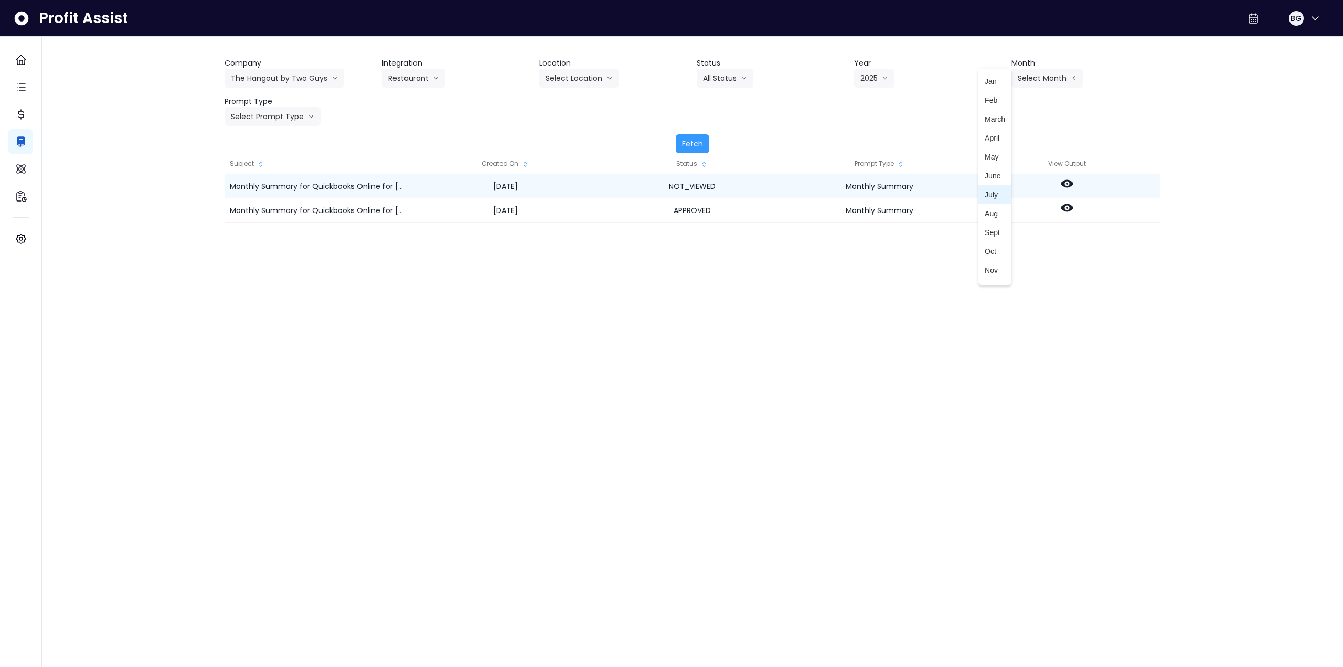
drag, startPoint x: 983, startPoint y: 191, endPoint x: 932, endPoint y: 195, distance: 51.0
click at [984, 191] on span "July" at bounding box center [994, 194] width 20 height 10
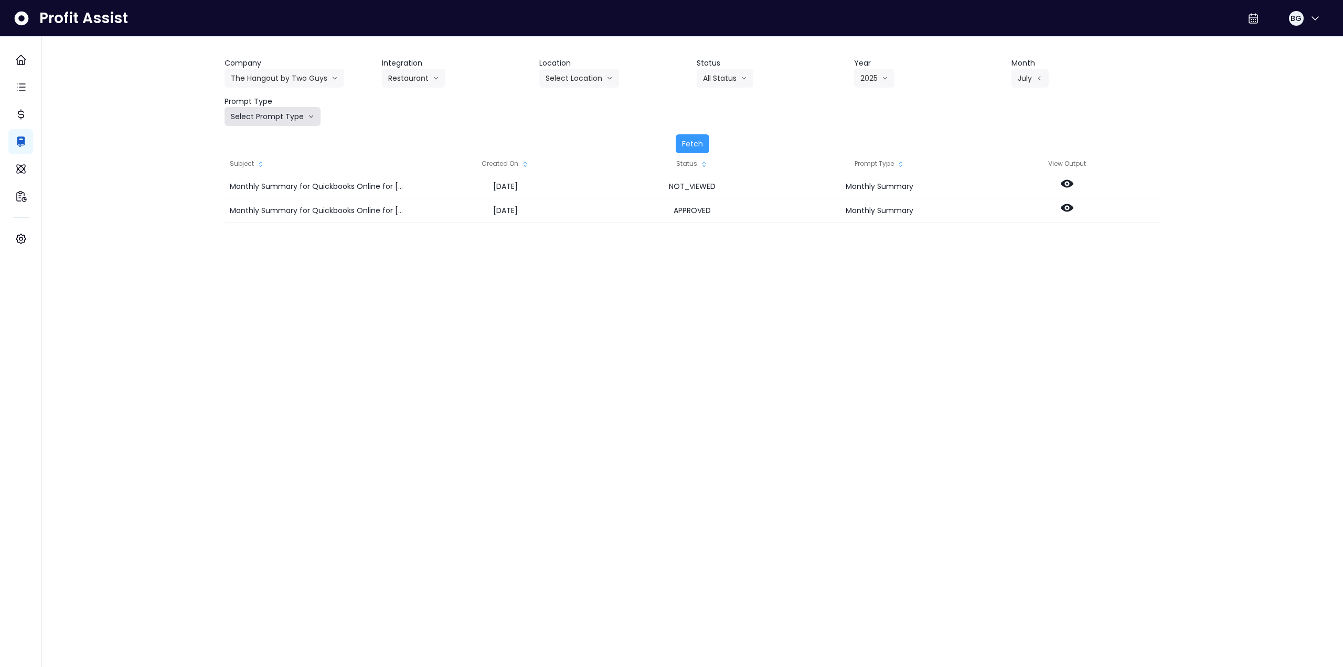
click at [277, 117] on button "Select Prompt Type" at bounding box center [272, 116] width 96 height 19
click at [259, 213] on span "Monthly Summary" at bounding box center [260, 214] width 59 height 10
click at [685, 138] on button "Fetch" at bounding box center [692, 143] width 34 height 19
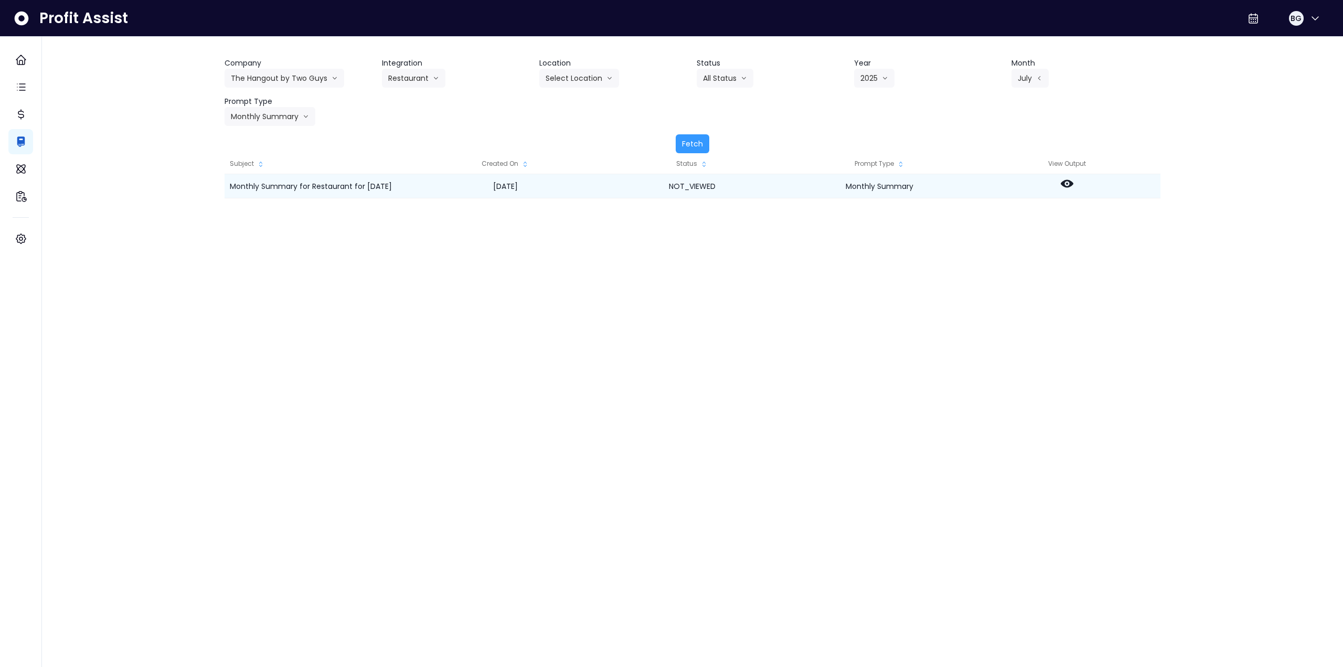
click at [1069, 182] on icon at bounding box center [1066, 184] width 13 height 8
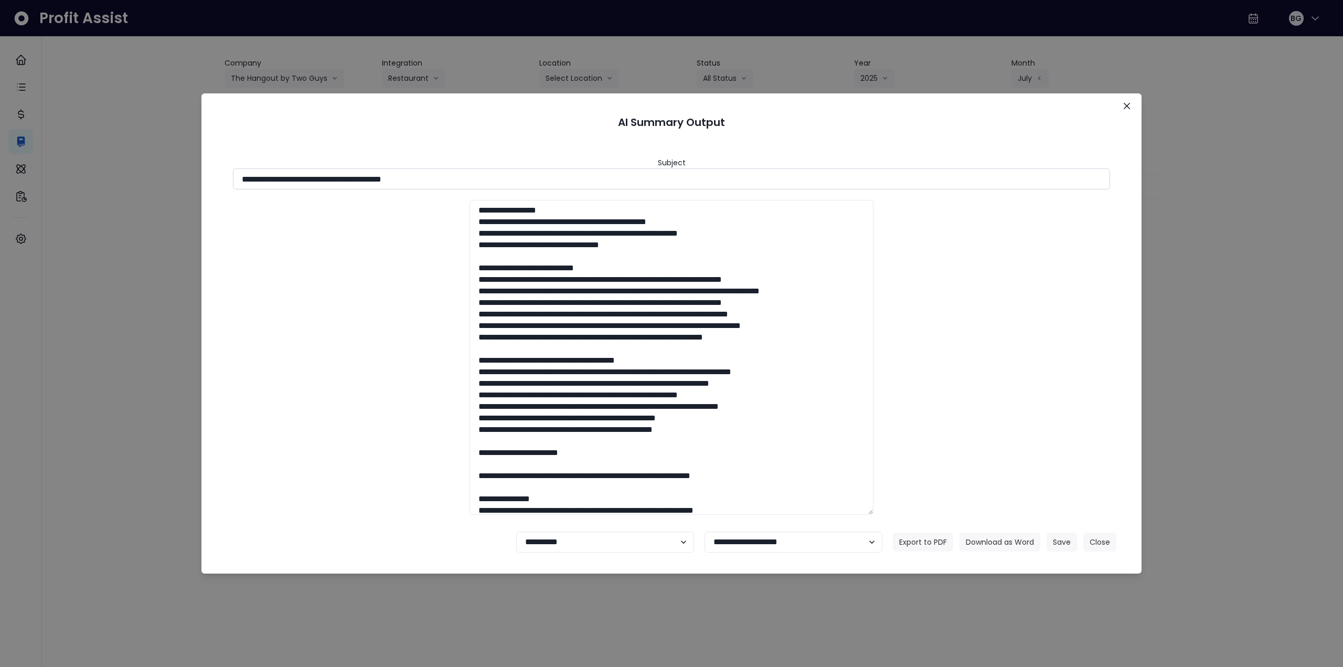
drag, startPoint x: 335, startPoint y: 177, endPoint x: 484, endPoint y: 180, distance: 149.5
click at [484, 180] on input "**********" at bounding box center [671, 178] width 877 height 21
click at [986, 538] on button "Download as Word" at bounding box center [999, 541] width 81 height 19
click at [1126, 108] on icon "Close" at bounding box center [1126, 106] width 6 height 6
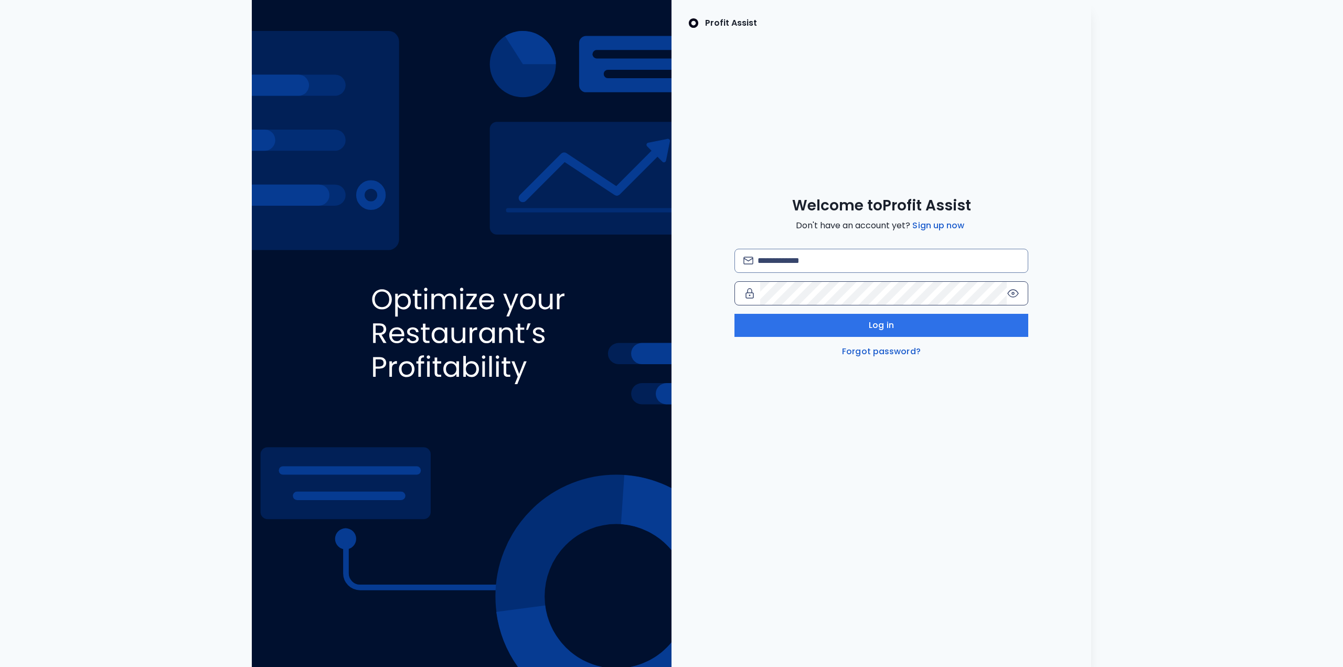
click at [826, 281] on div at bounding box center [881, 293] width 294 height 24
click at [823, 262] on input "email" at bounding box center [888, 260] width 262 height 23
type input "**********"
click at [873, 329] on span "Log in" at bounding box center [880, 325] width 25 height 13
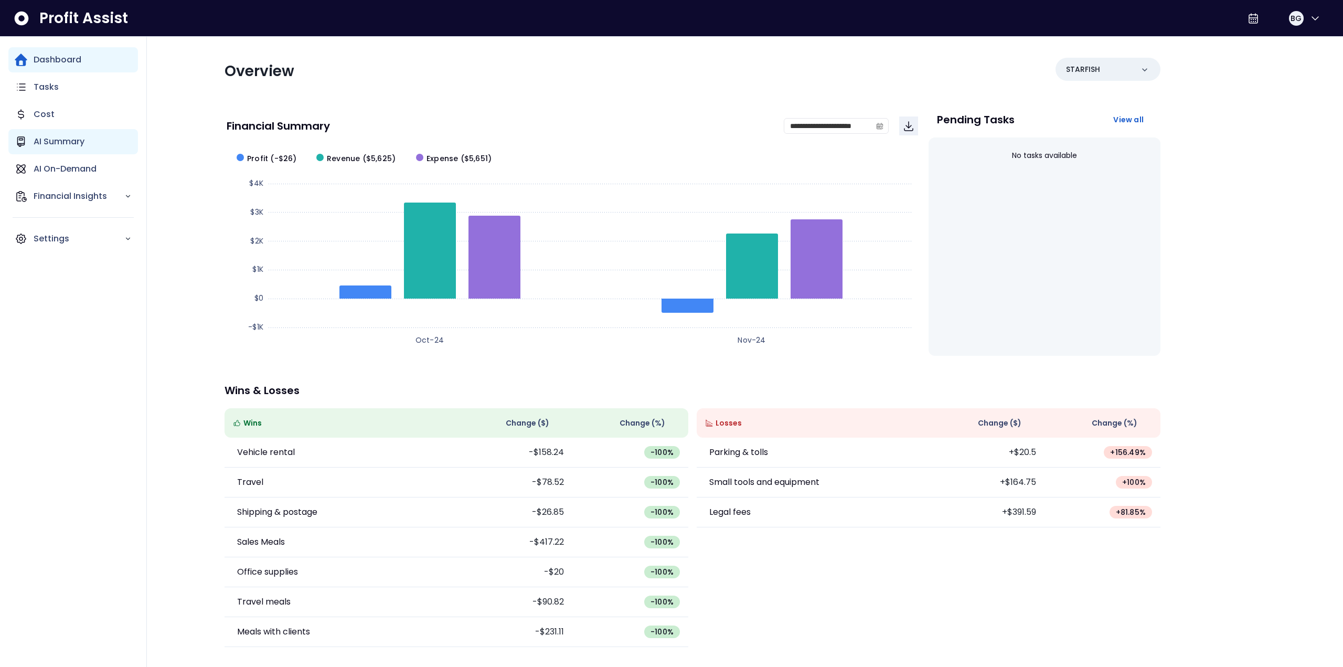
click at [46, 146] on p "AI Summary" at bounding box center [59, 141] width 51 height 13
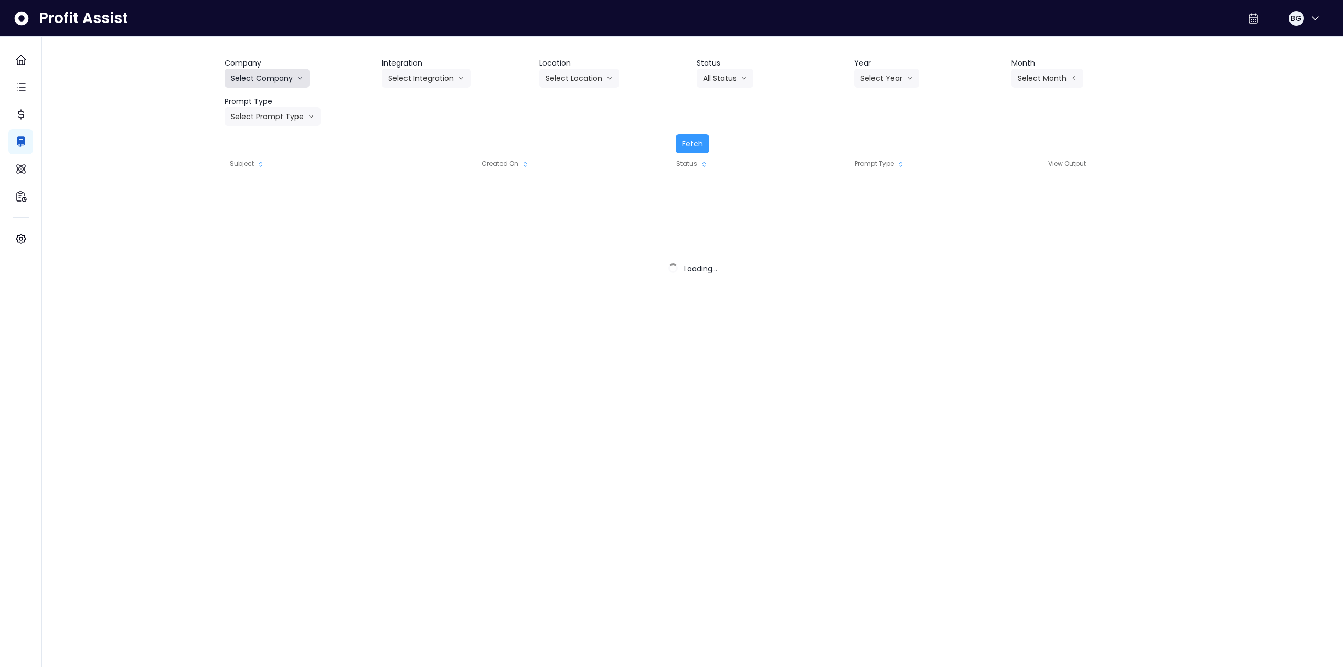
click at [261, 79] on button "Select Company" at bounding box center [266, 78] width 85 height 19
click at [263, 80] on button "Select Company" at bounding box center [266, 78] width 85 height 19
click at [263, 82] on button "Select Company" at bounding box center [266, 78] width 85 height 19
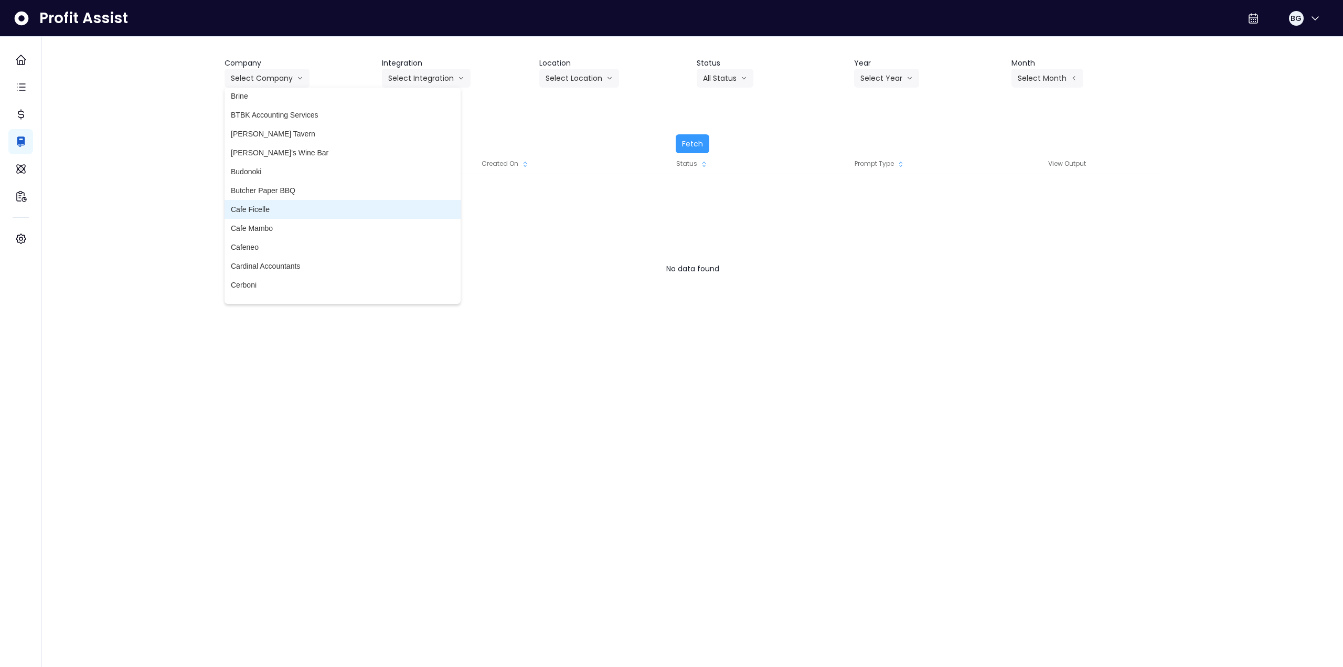
scroll to position [524, 0]
click at [278, 199] on span "[PERSON_NAME] Vineyards" at bounding box center [342, 199] width 223 height 10
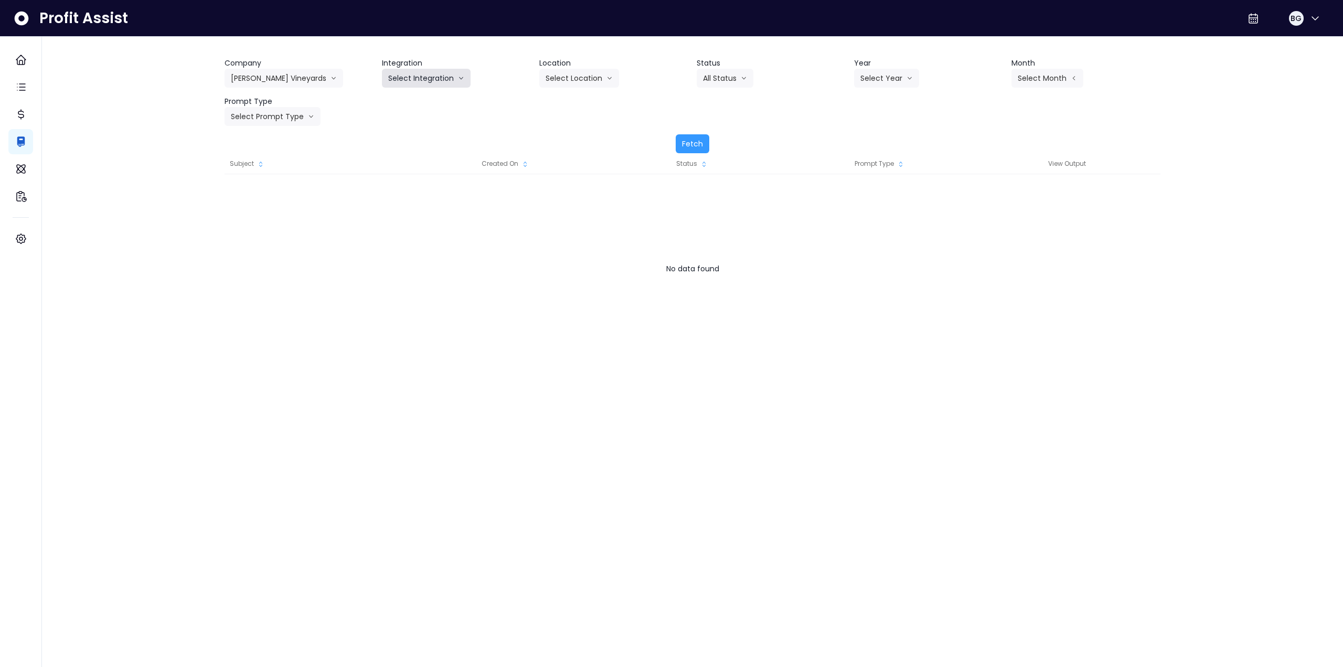
click at [404, 80] on button "Select Integration" at bounding box center [426, 78] width 89 height 19
click at [404, 100] on span "Quickbooks Online" at bounding box center [419, 100] width 62 height 10
click at [554, 81] on button "Select Location" at bounding box center [579, 78] width 80 height 19
click at [562, 103] on span "All Locations" at bounding box center [565, 100] width 41 height 10
click at [727, 79] on button "All Status" at bounding box center [724, 78] width 57 height 19
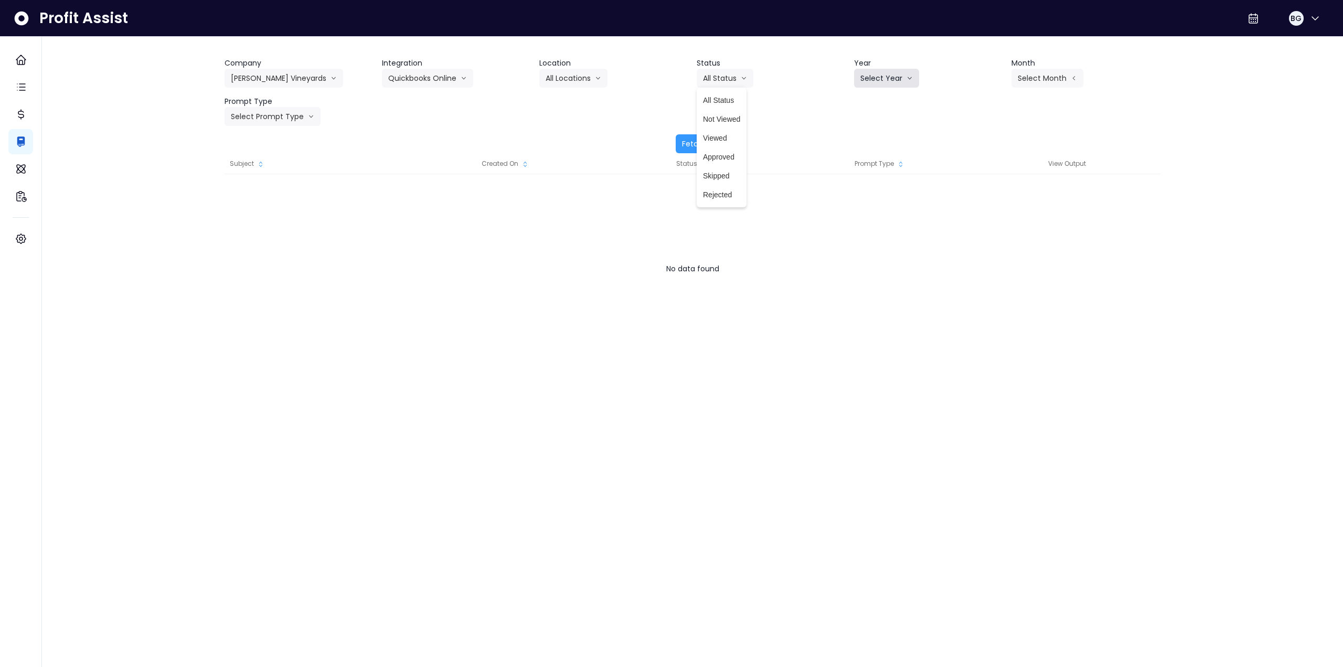
click at [892, 78] on button "Select Year" at bounding box center [886, 78] width 65 height 19
click at [875, 135] on span "2025" at bounding box center [868, 138] width 16 height 10
click at [1089, 68] on header "Month" at bounding box center [1085, 63] width 149 height 11
click at [1047, 82] on button "Select Month" at bounding box center [1047, 78] width 72 height 19
click at [990, 234] on span "Sept" at bounding box center [994, 232] width 20 height 10
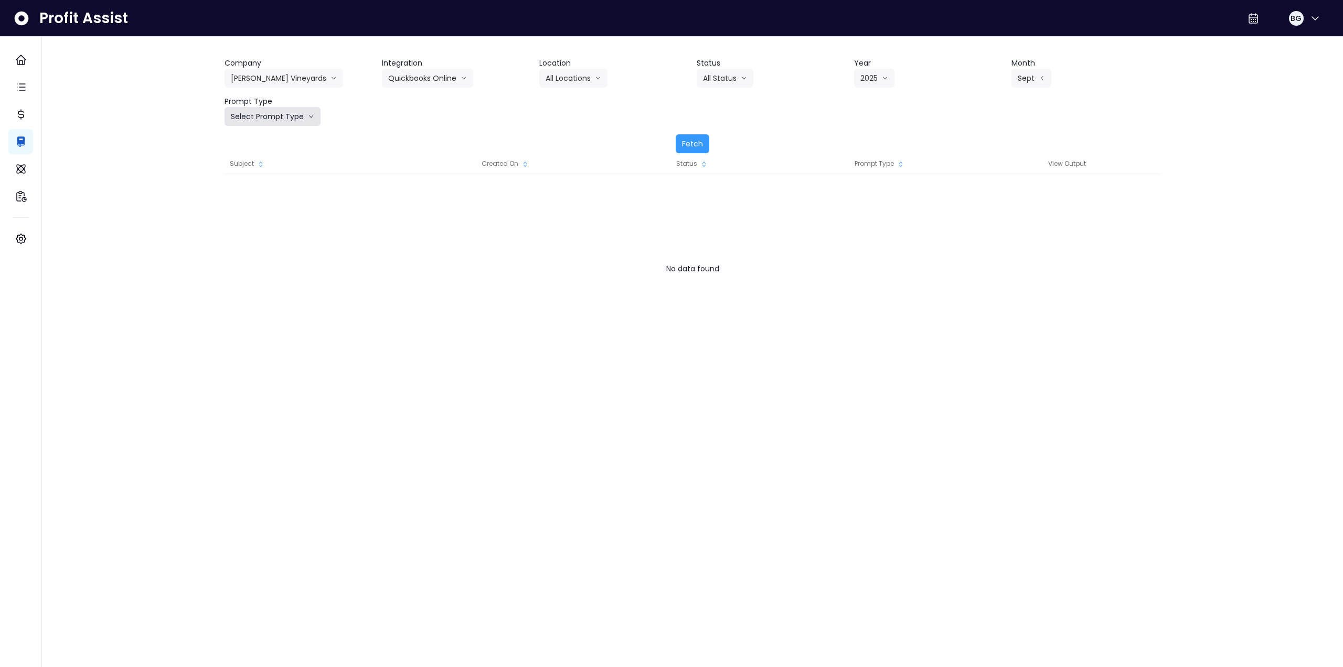
click at [271, 120] on button "Select Prompt Type" at bounding box center [272, 116] width 96 height 19
click at [275, 213] on span "Monthly Summary" at bounding box center [260, 214] width 59 height 10
click at [699, 145] on button "Fetch" at bounding box center [692, 143] width 34 height 19
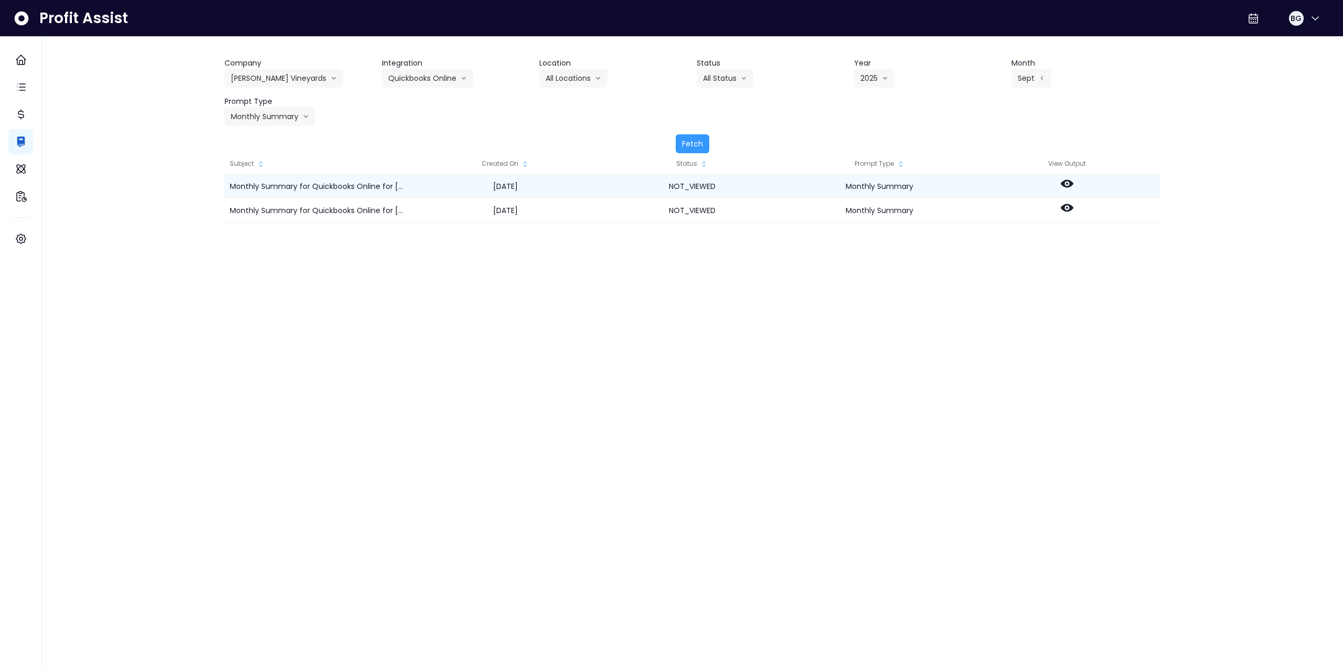
click at [1066, 184] on circle at bounding box center [1067, 184] width 2 height 2
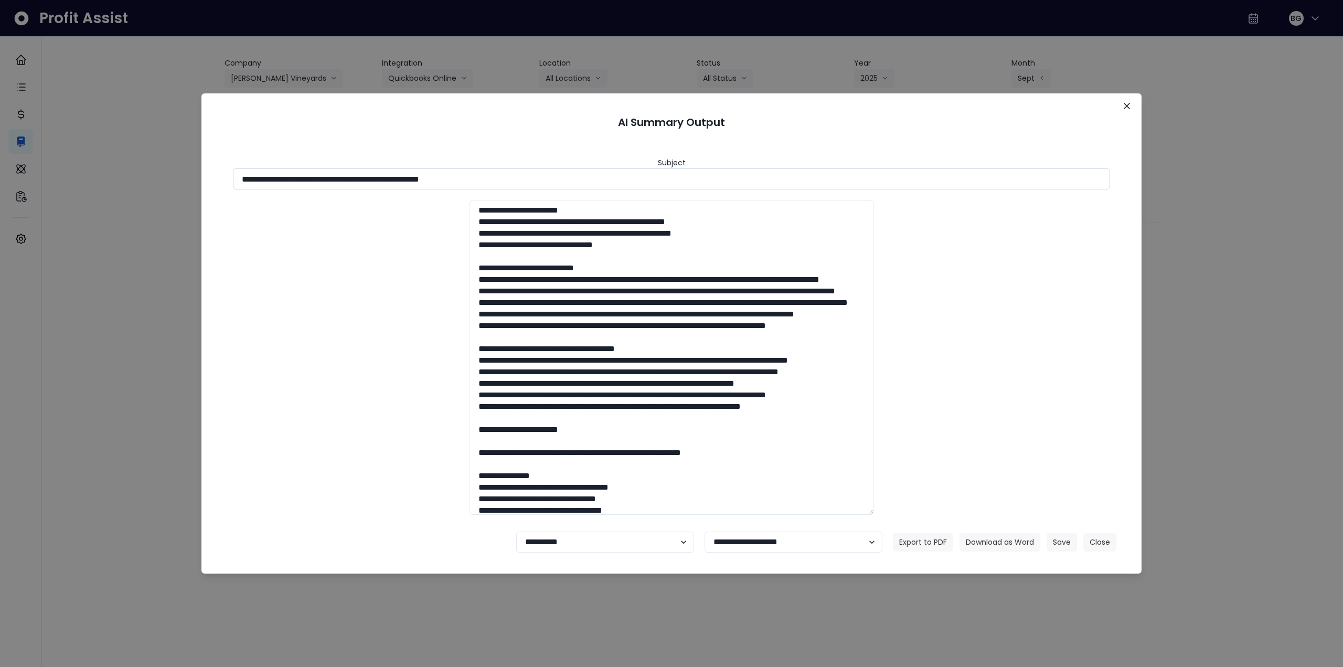
drag, startPoint x: 430, startPoint y: 180, endPoint x: 549, endPoint y: 183, distance: 119.1
click at [549, 183] on input "**********" at bounding box center [671, 178] width 877 height 21
click at [1001, 536] on button "Download as Word" at bounding box center [999, 541] width 81 height 19
drag, startPoint x: 1215, startPoint y: 355, endPoint x: 1210, endPoint y: 351, distance: 6.0
click at [1215, 355] on div "**********" at bounding box center [671, 333] width 1343 height 667
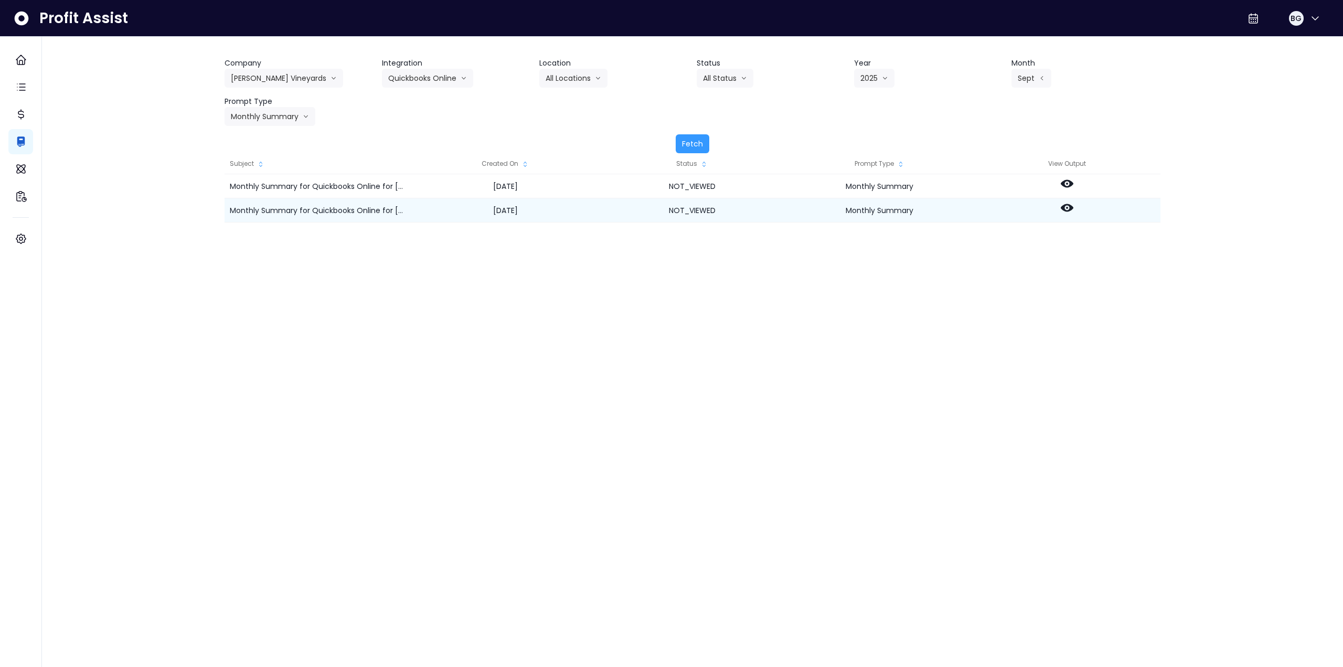
click at [1060, 216] on div at bounding box center [1066, 210] width 187 height 24
click at [1065, 209] on icon at bounding box center [1066, 207] width 13 height 13
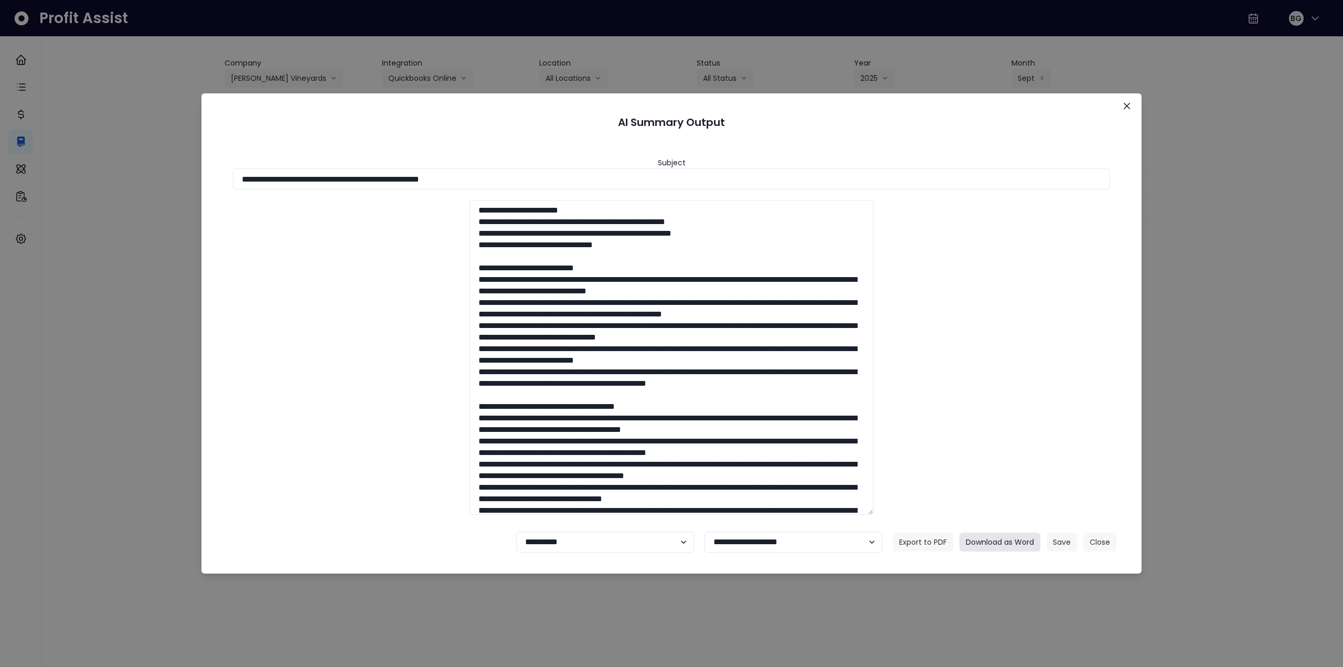
click at [996, 539] on button "Download as Word" at bounding box center [999, 541] width 81 height 19
